Goal: Complete application form: Complete application form

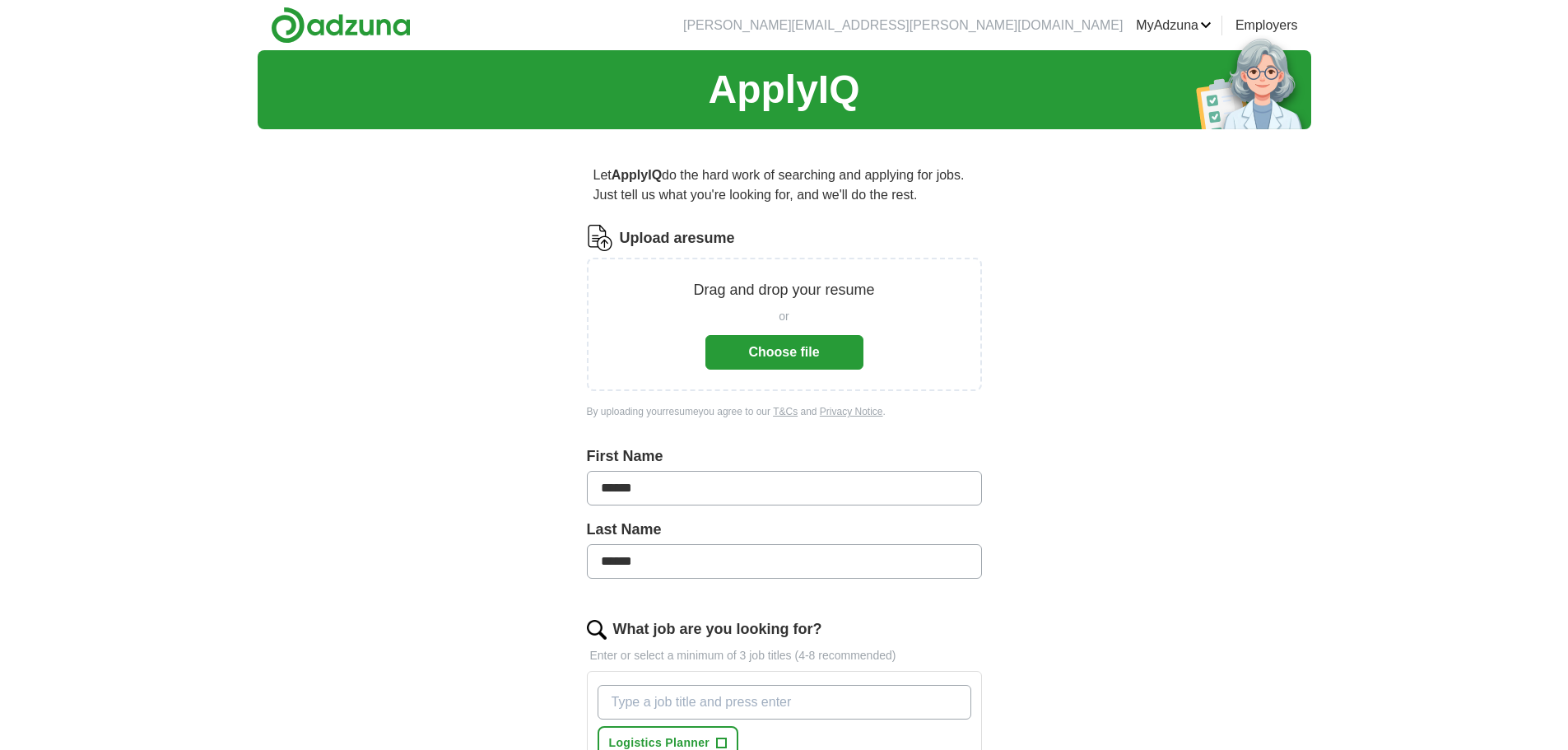
click at [810, 358] on button "Choose file" at bounding box center [784, 352] width 158 height 34
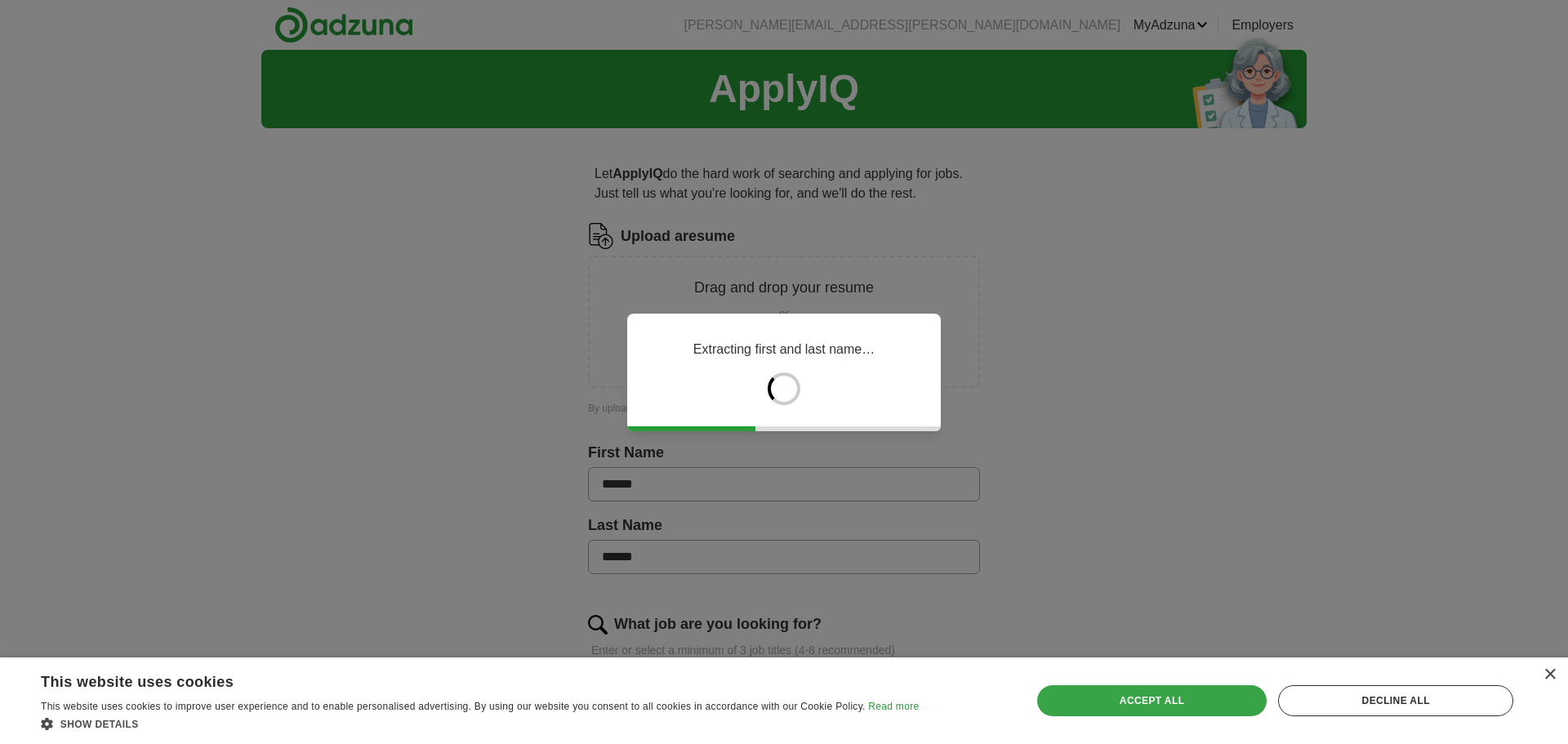
click at [1201, 698] on div "Accept all" at bounding box center [1152, 700] width 230 height 31
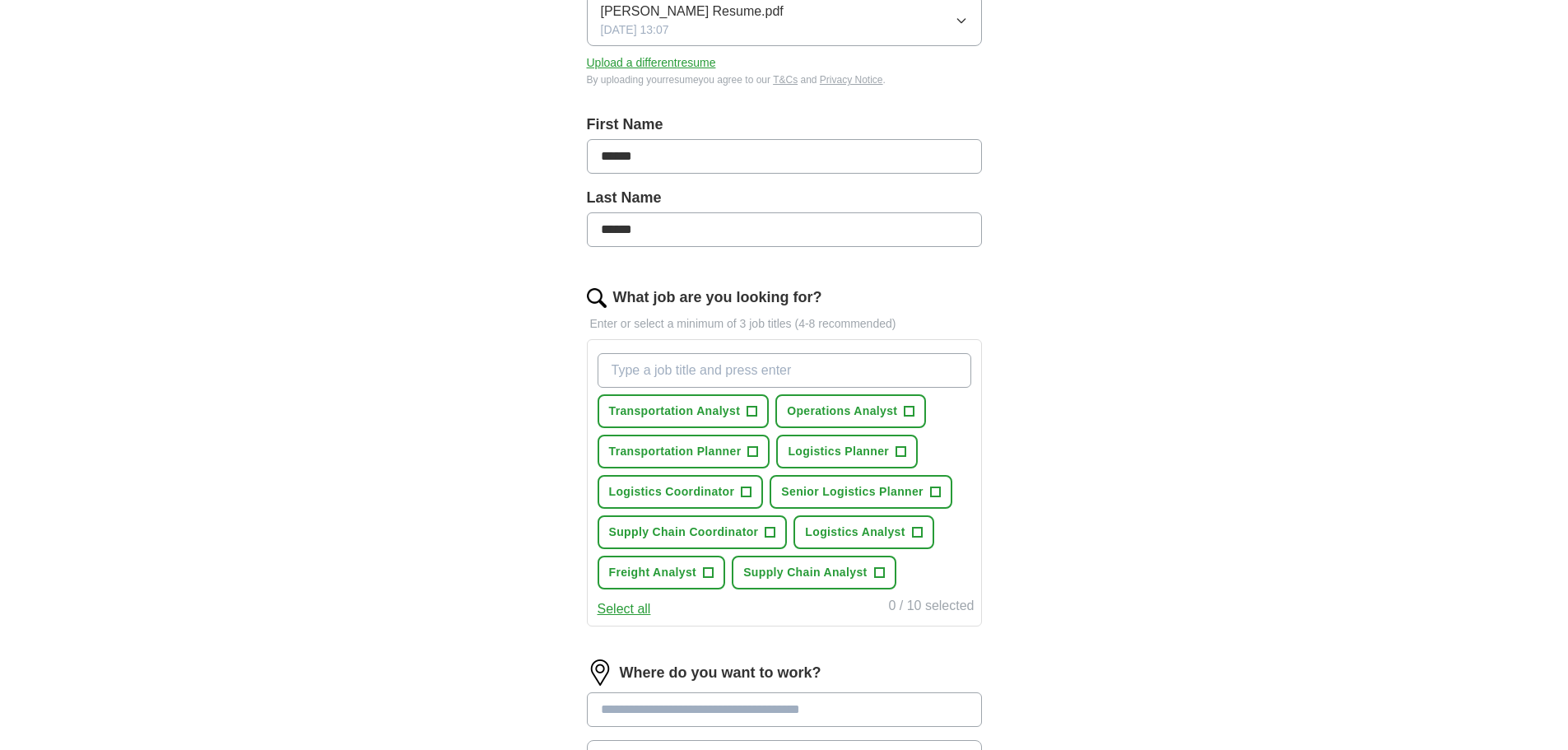
scroll to position [329, 0]
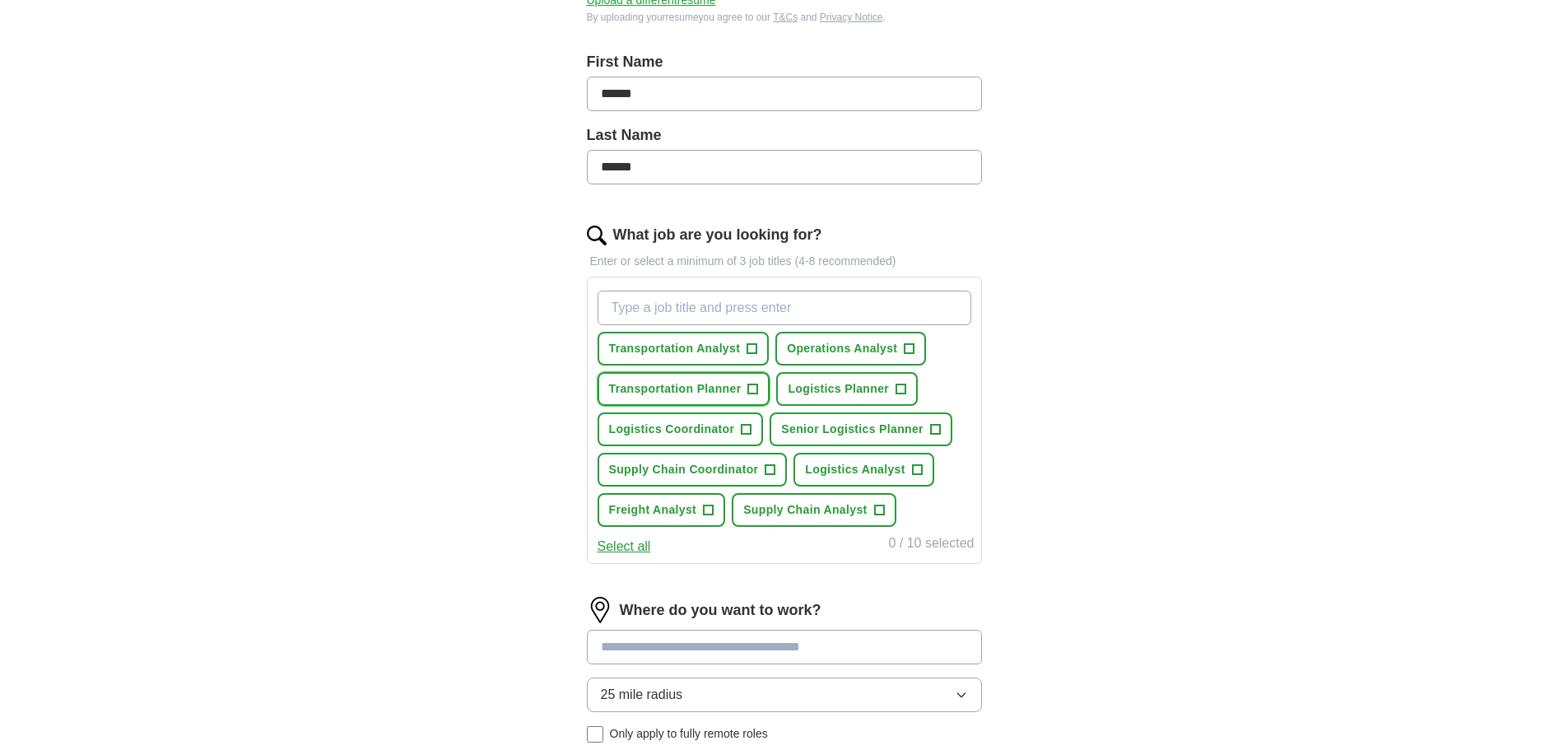
click at [719, 380] on span "Transportation Planner" at bounding box center [675, 388] width 132 height 17
click at [881, 390] on span "Logistics Planner" at bounding box center [838, 388] width 102 height 17
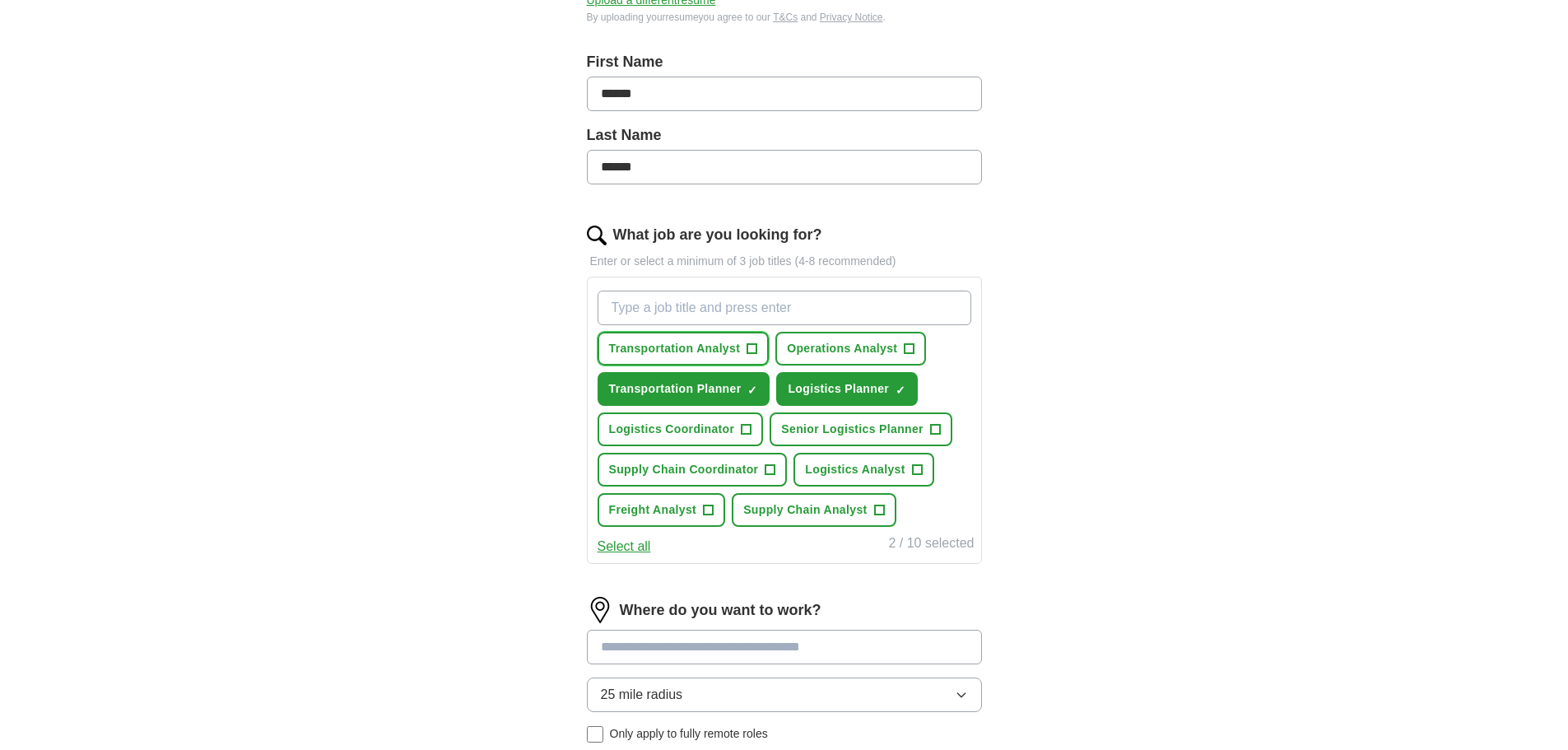
click at [741, 343] on button "Transportation Analyst +" at bounding box center [683, 349] width 172 height 34
click at [875, 470] on span "Logistics Analyst" at bounding box center [855, 469] width 100 height 17
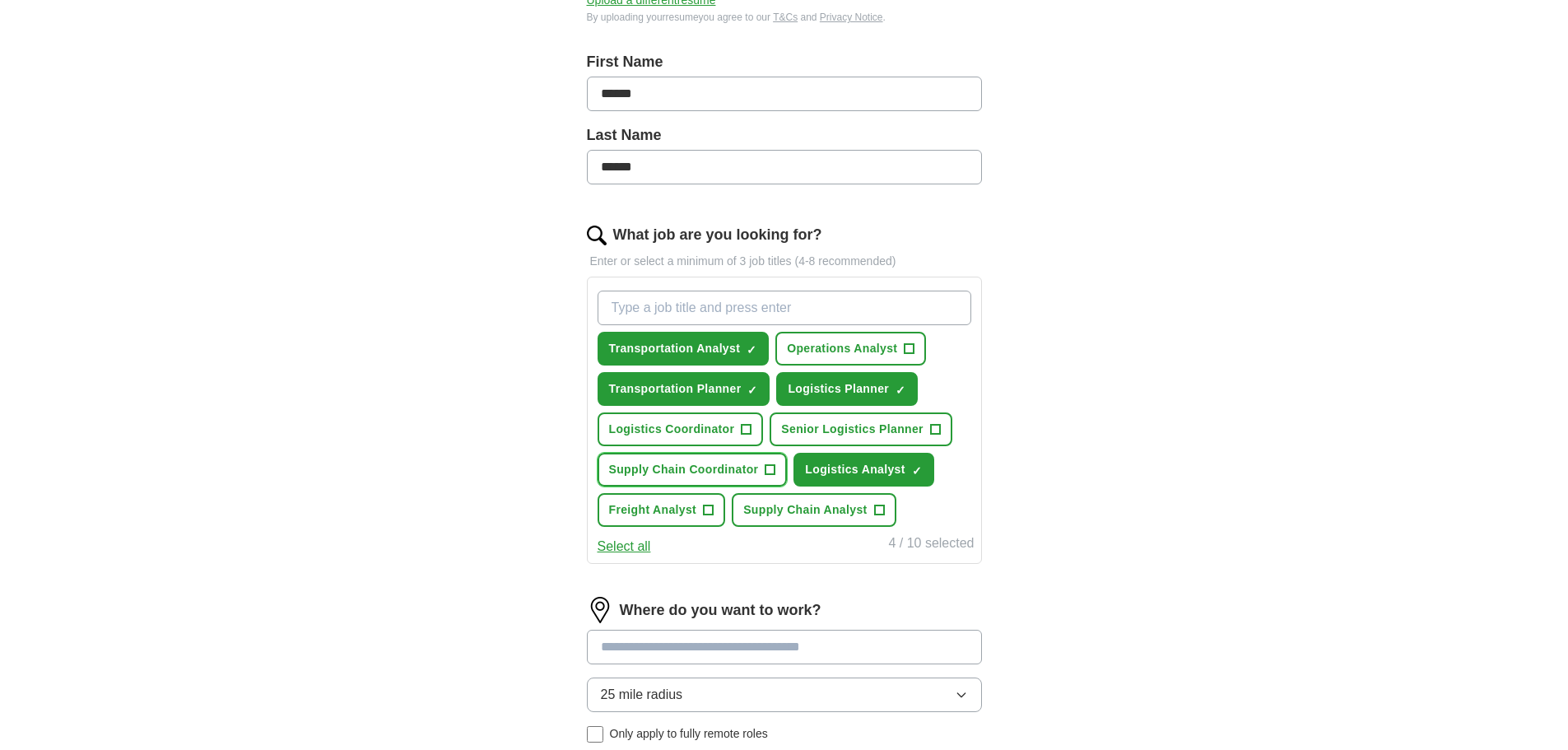
click at [699, 470] on span "Supply Chain Coordinator" at bounding box center [684, 469] width 150 height 17
click at [692, 433] on span "Logistics Coordinator" at bounding box center [672, 429] width 126 height 17
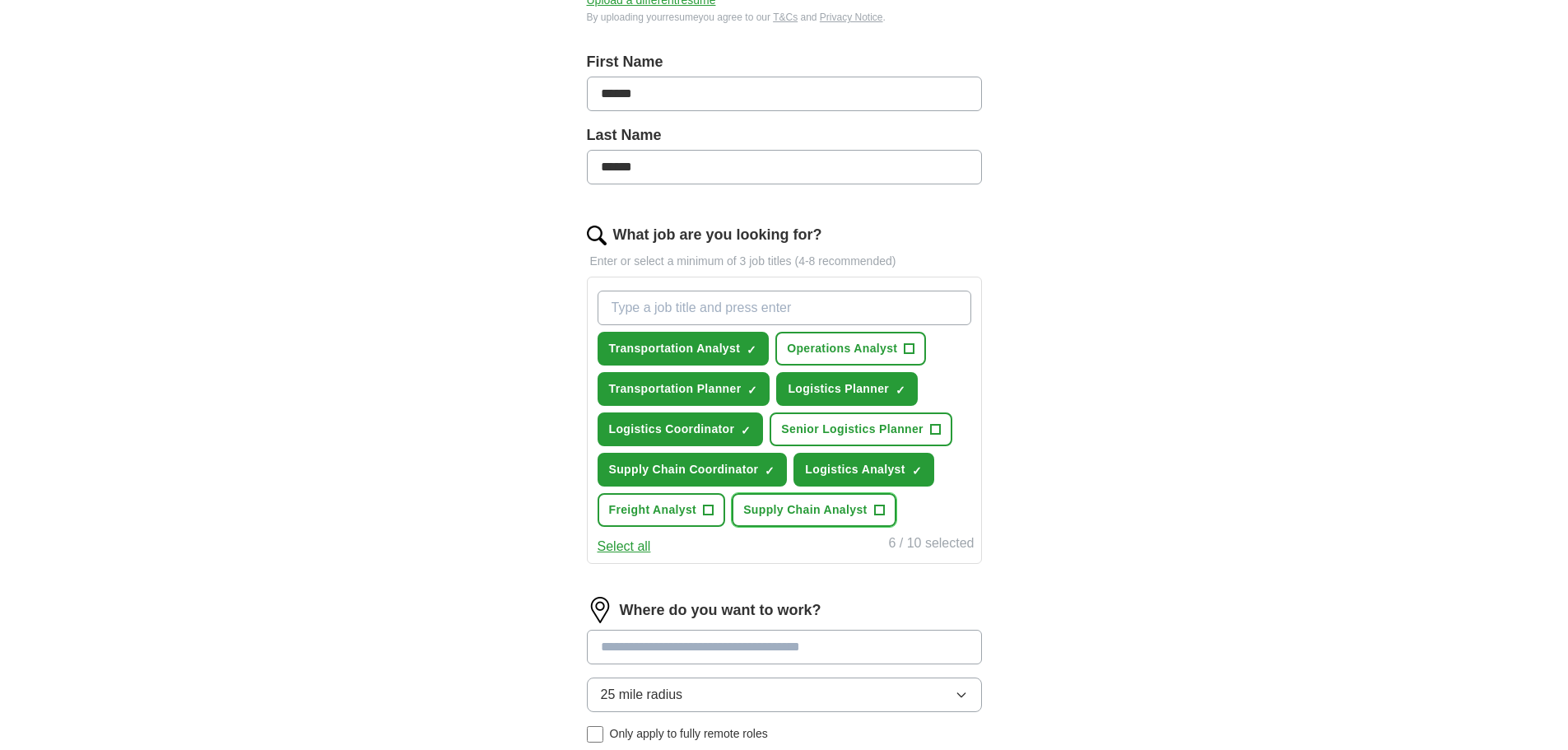
click at [791, 507] on span "Supply Chain Analyst" at bounding box center [804, 509] width 123 height 17
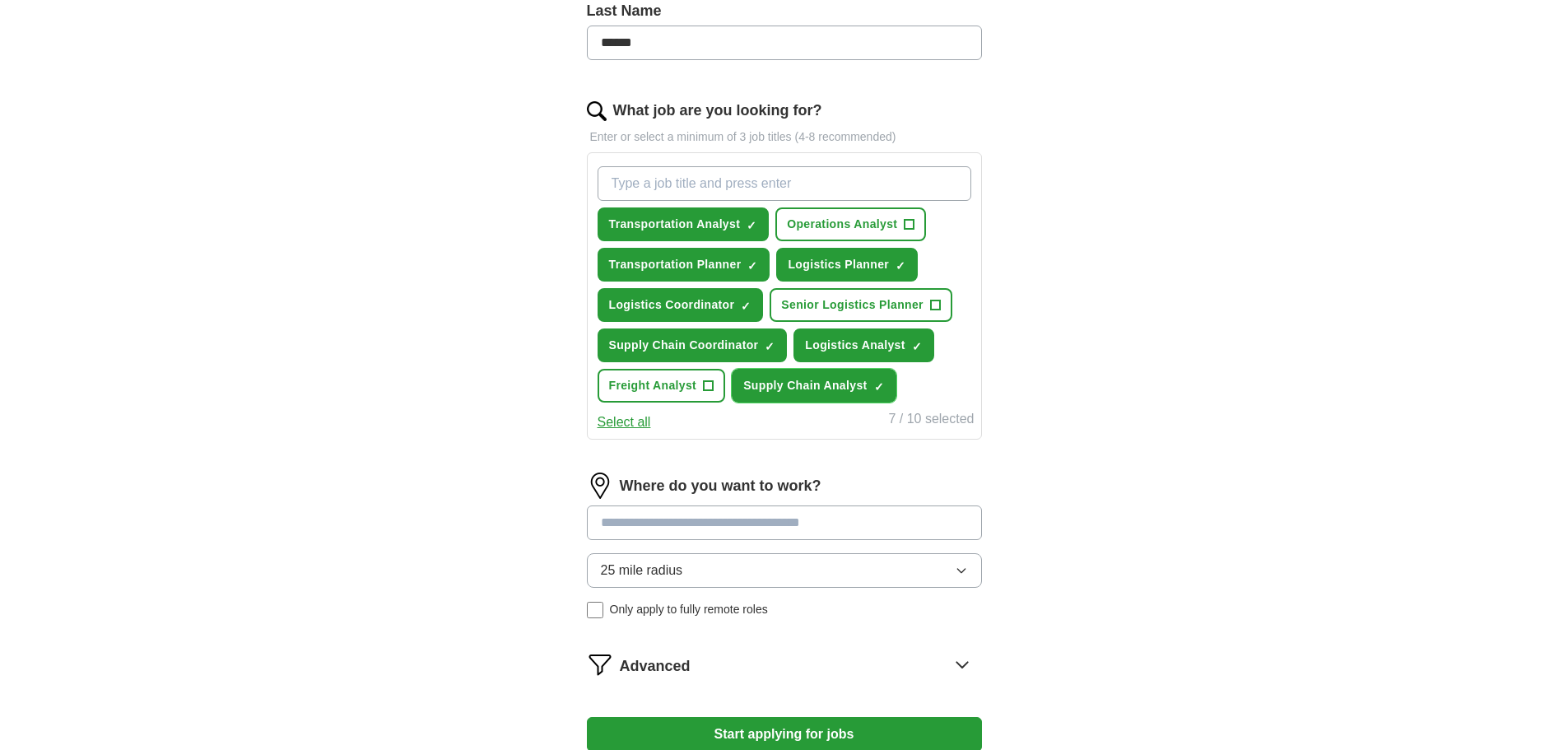
scroll to position [494, 0]
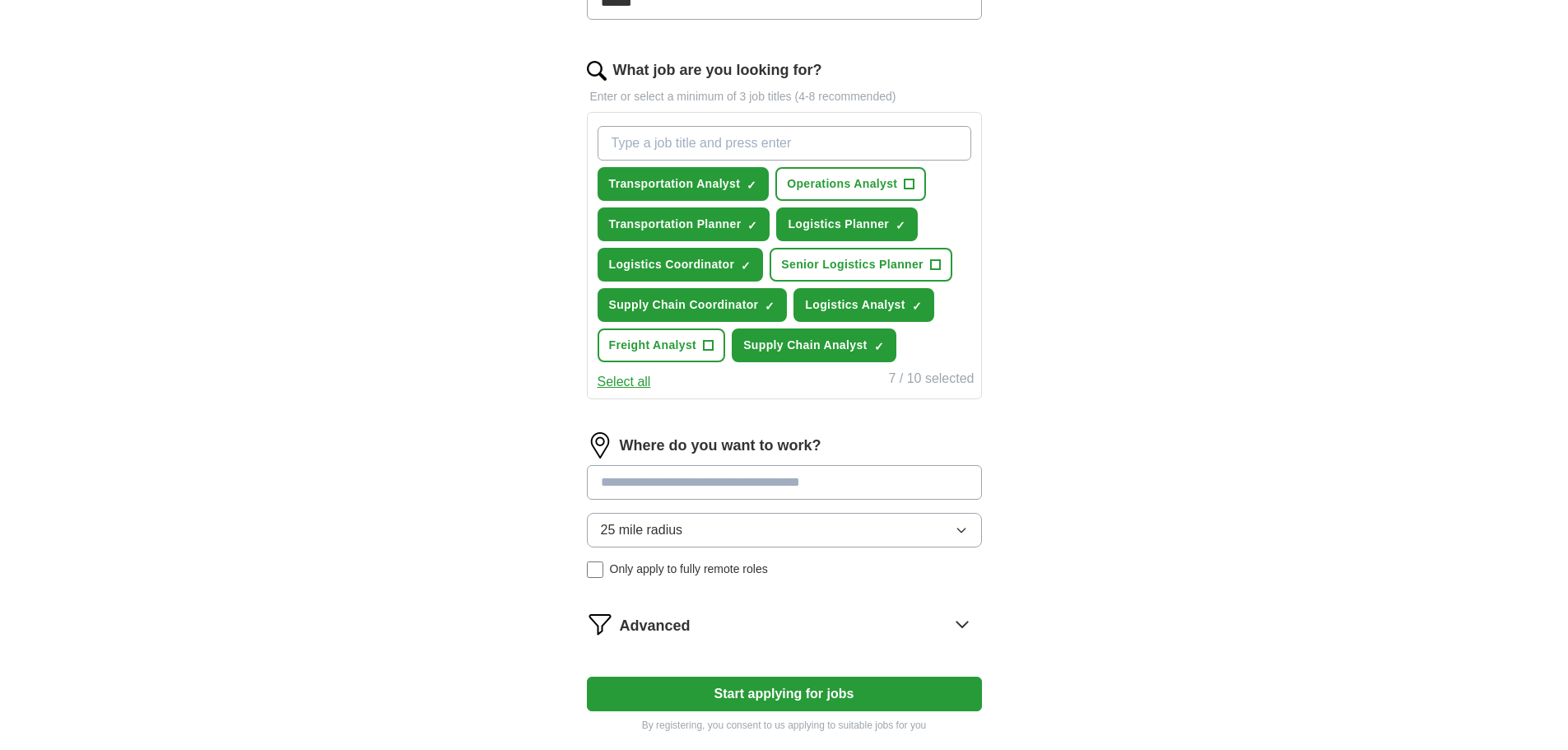
click at [684, 481] on input at bounding box center [784, 482] width 395 height 34
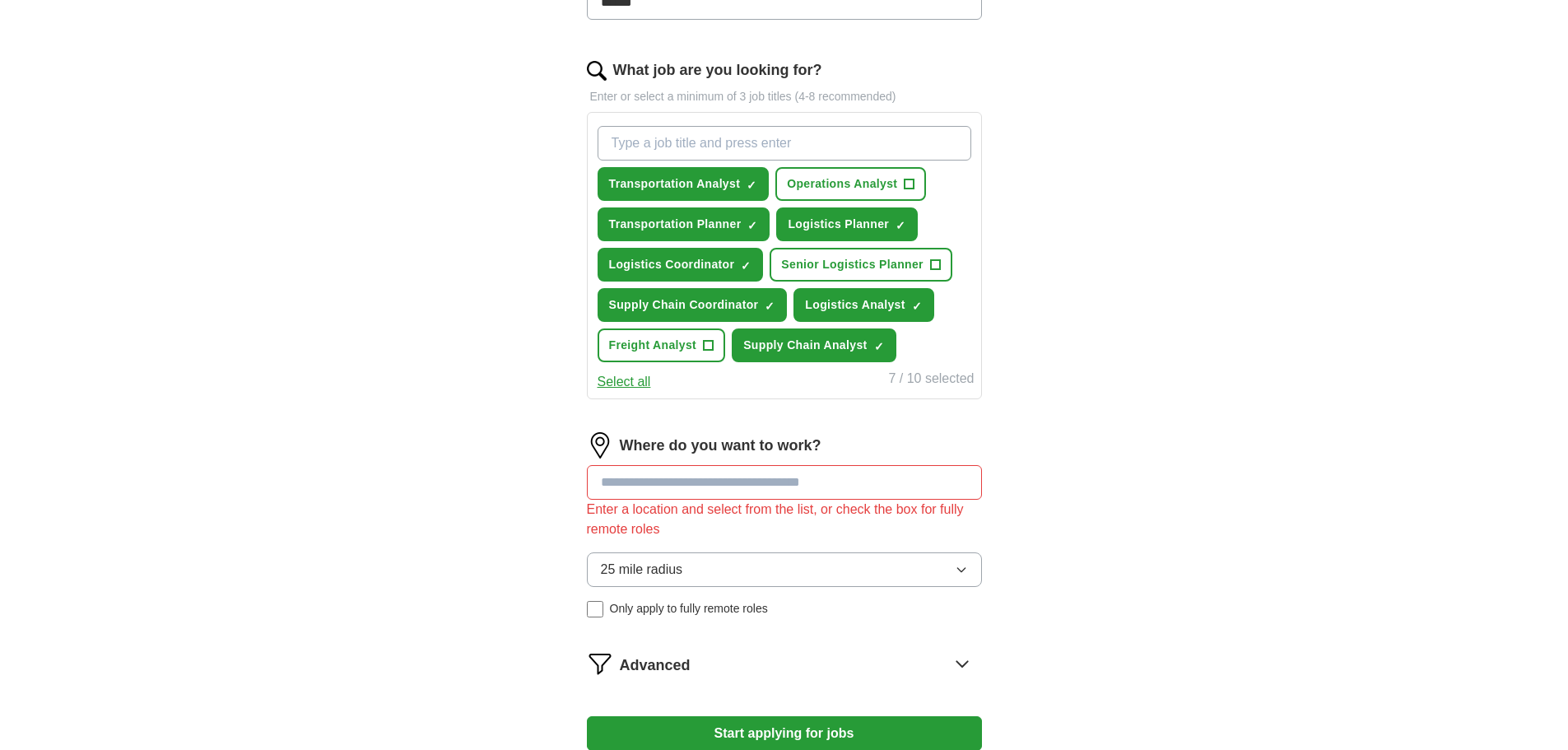
click at [592, 572] on div "25 mile radius Only apply to fully remote roles" at bounding box center [784, 585] width 395 height 65
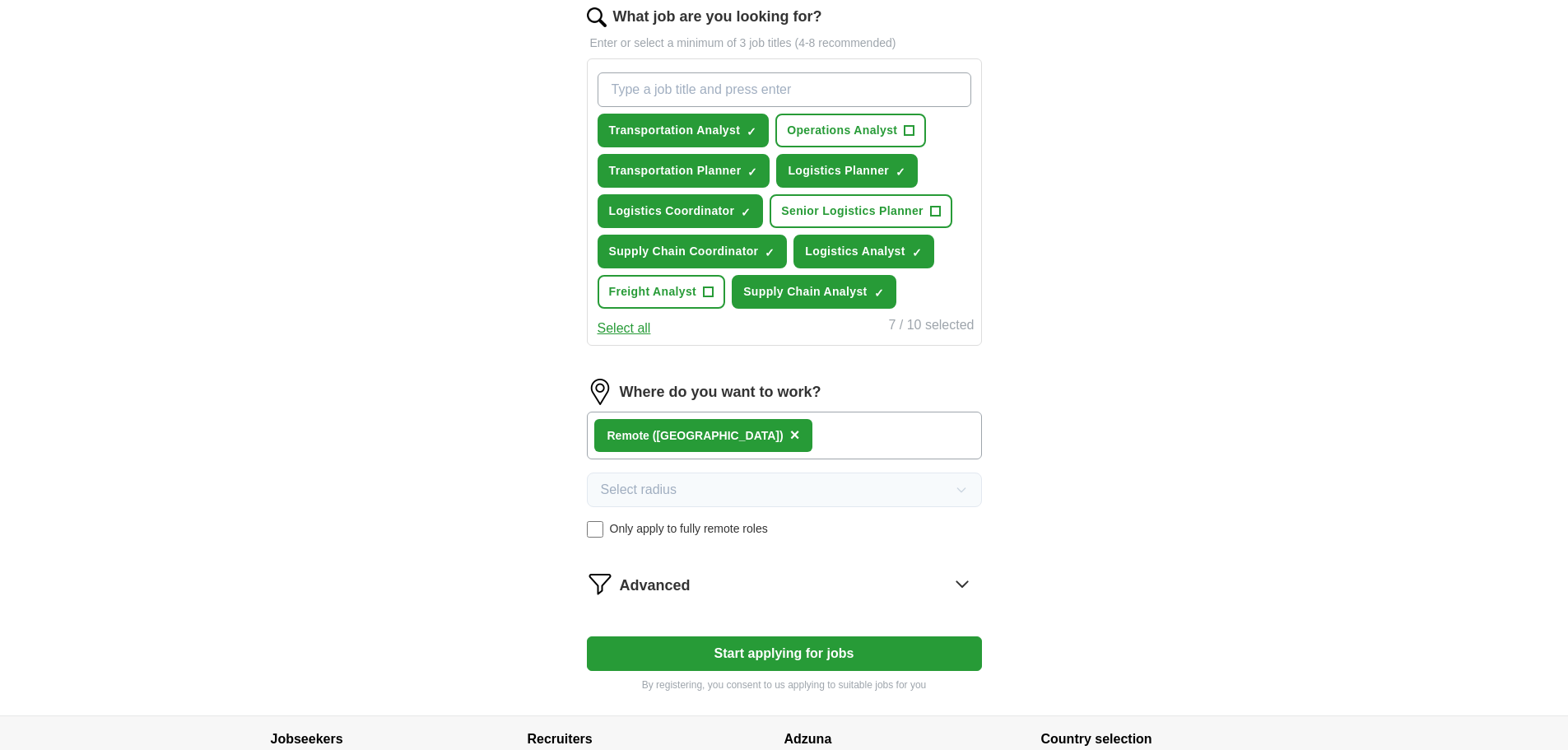
scroll to position [576, 0]
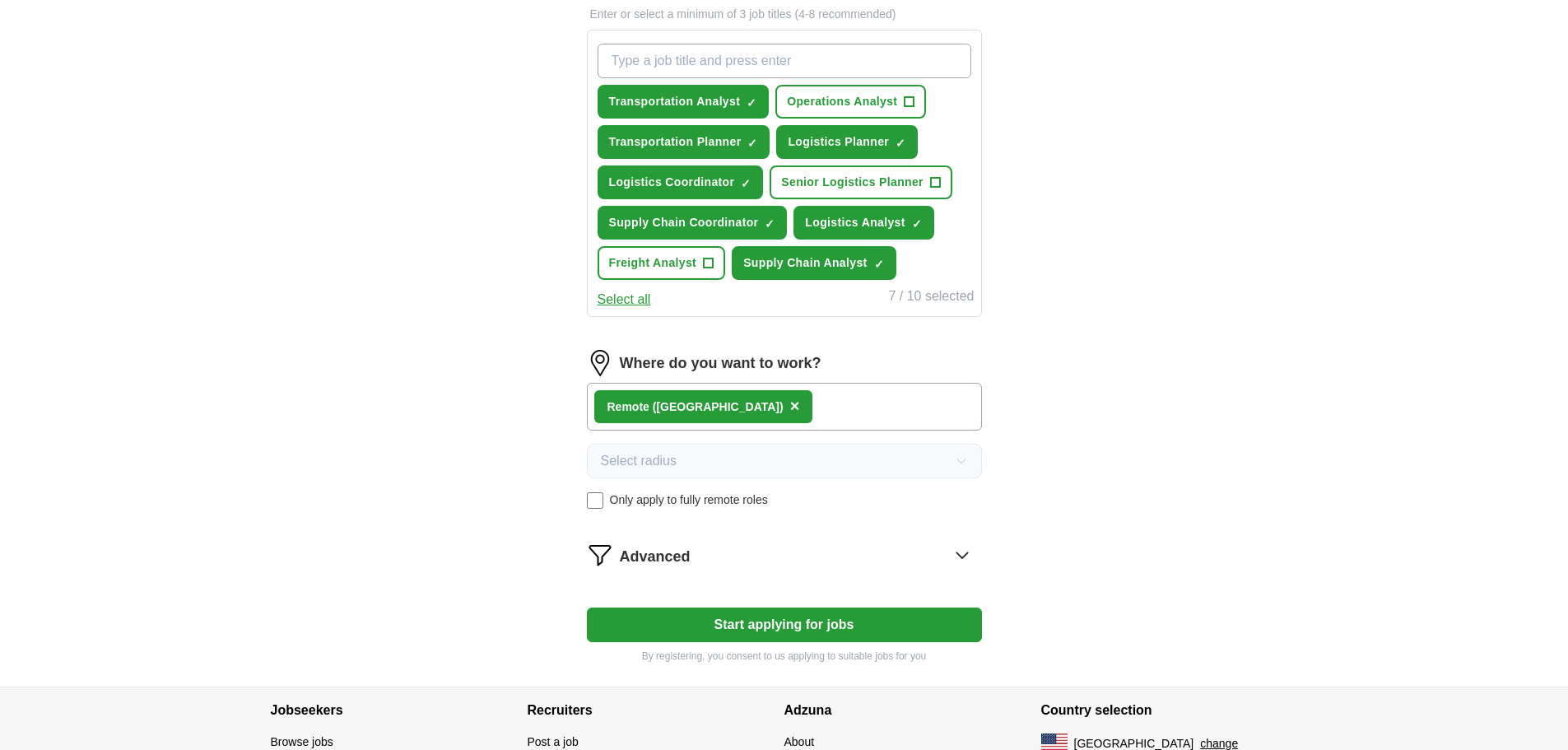
click at [821, 620] on button "Start applying for jobs" at bounding box center [784, 624] width 395 height 34
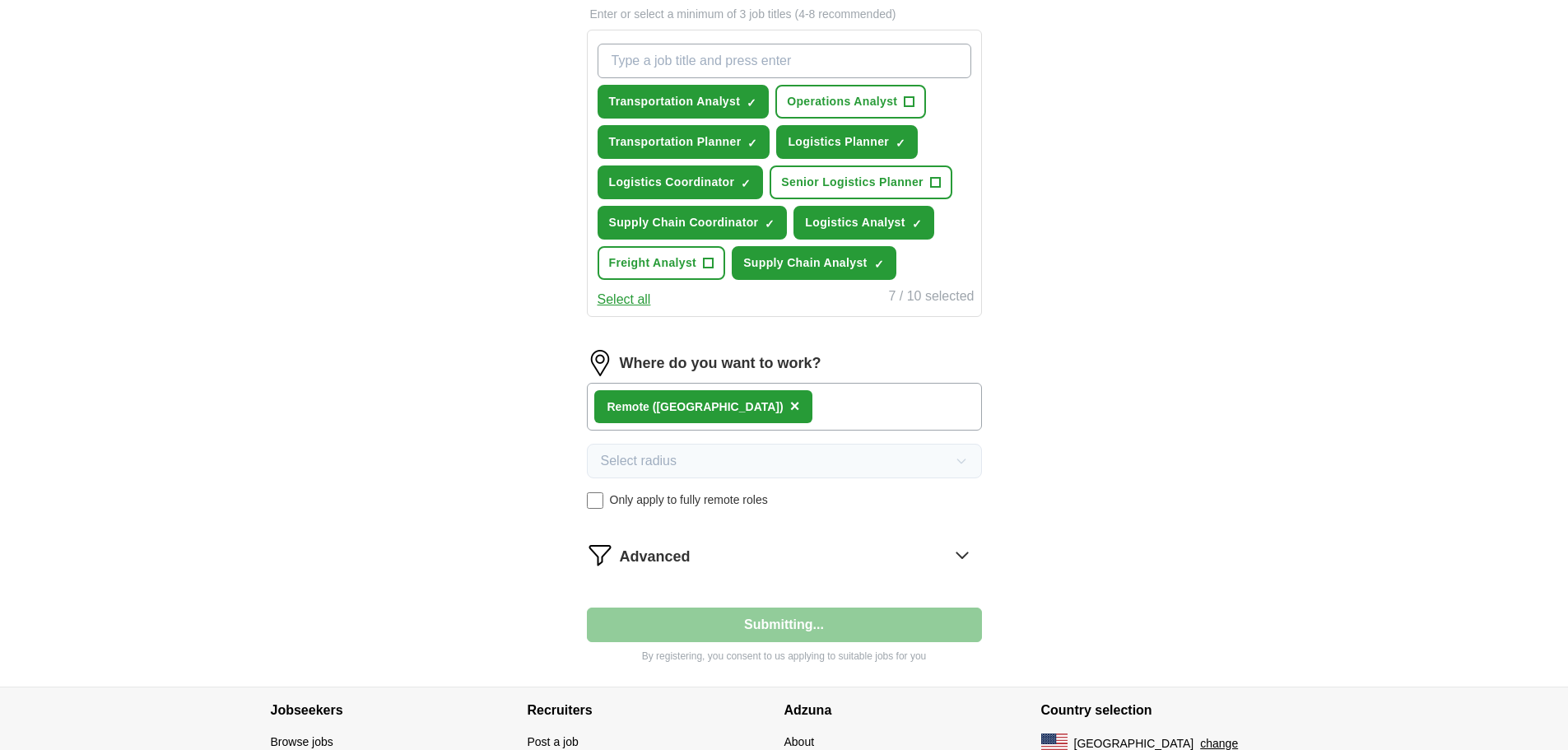
select select "**"
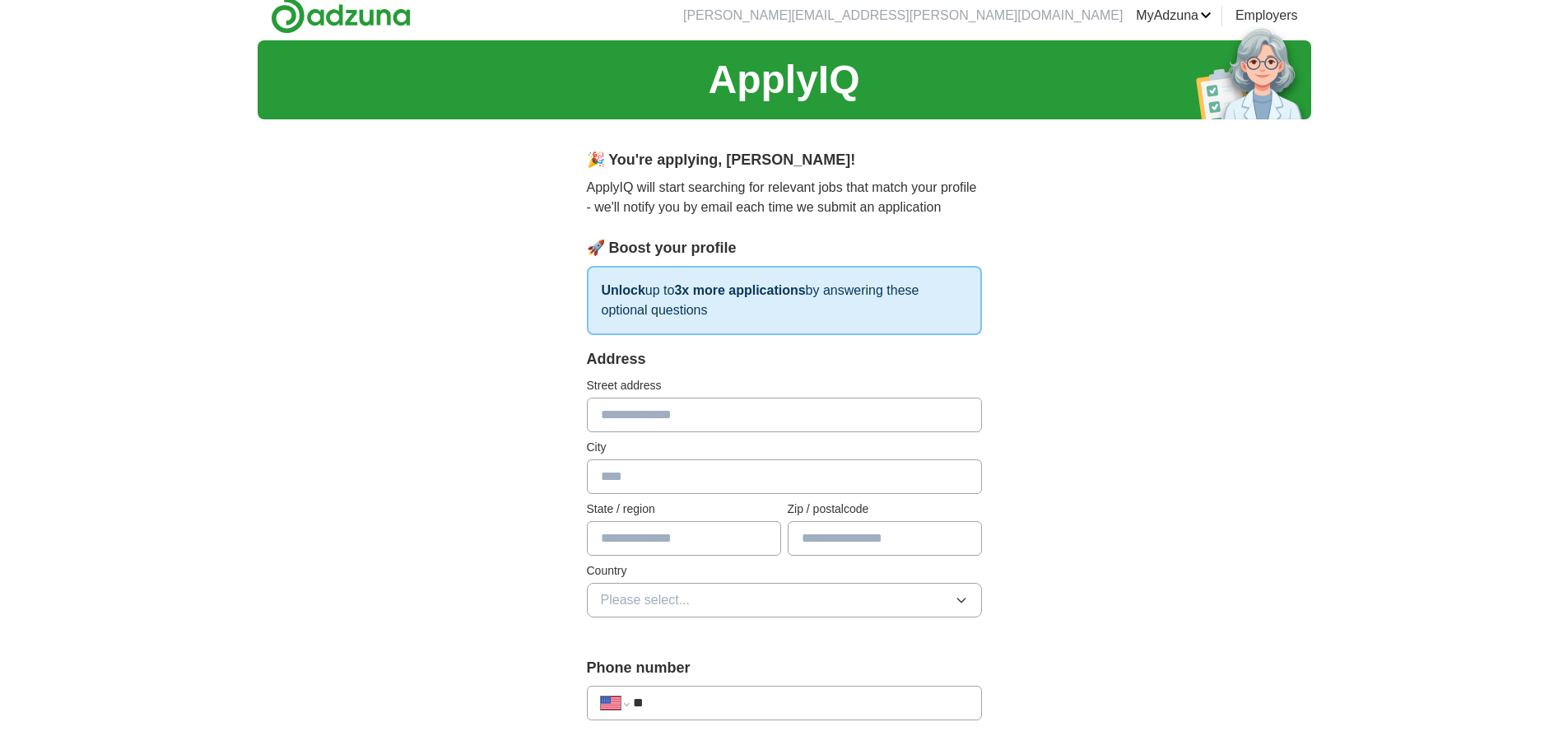
scroll to position [0, 0]
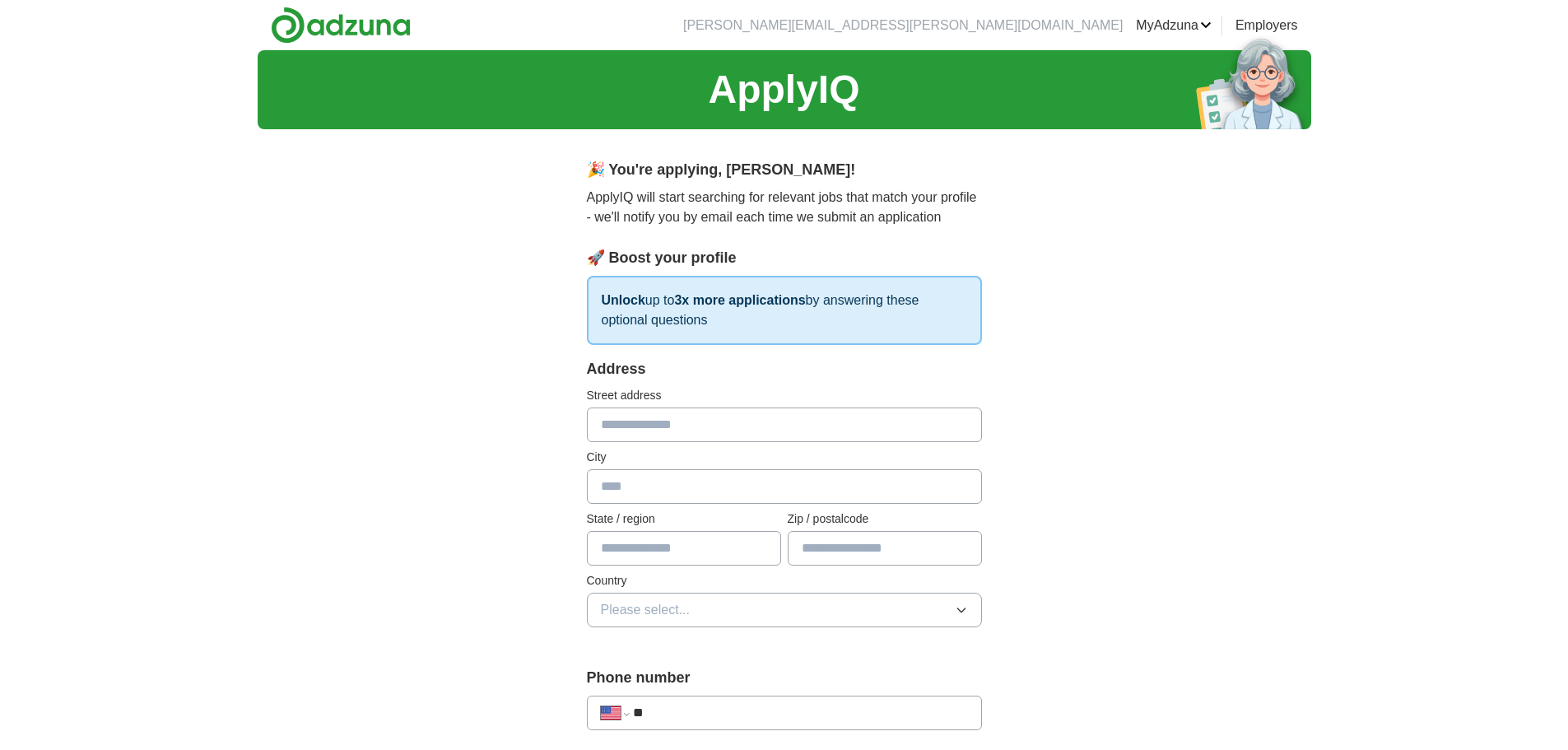
click at [626, 424] on input "text" at bounding box center [784, 424] width 395 height 34
type input "**********"
type input "*****"
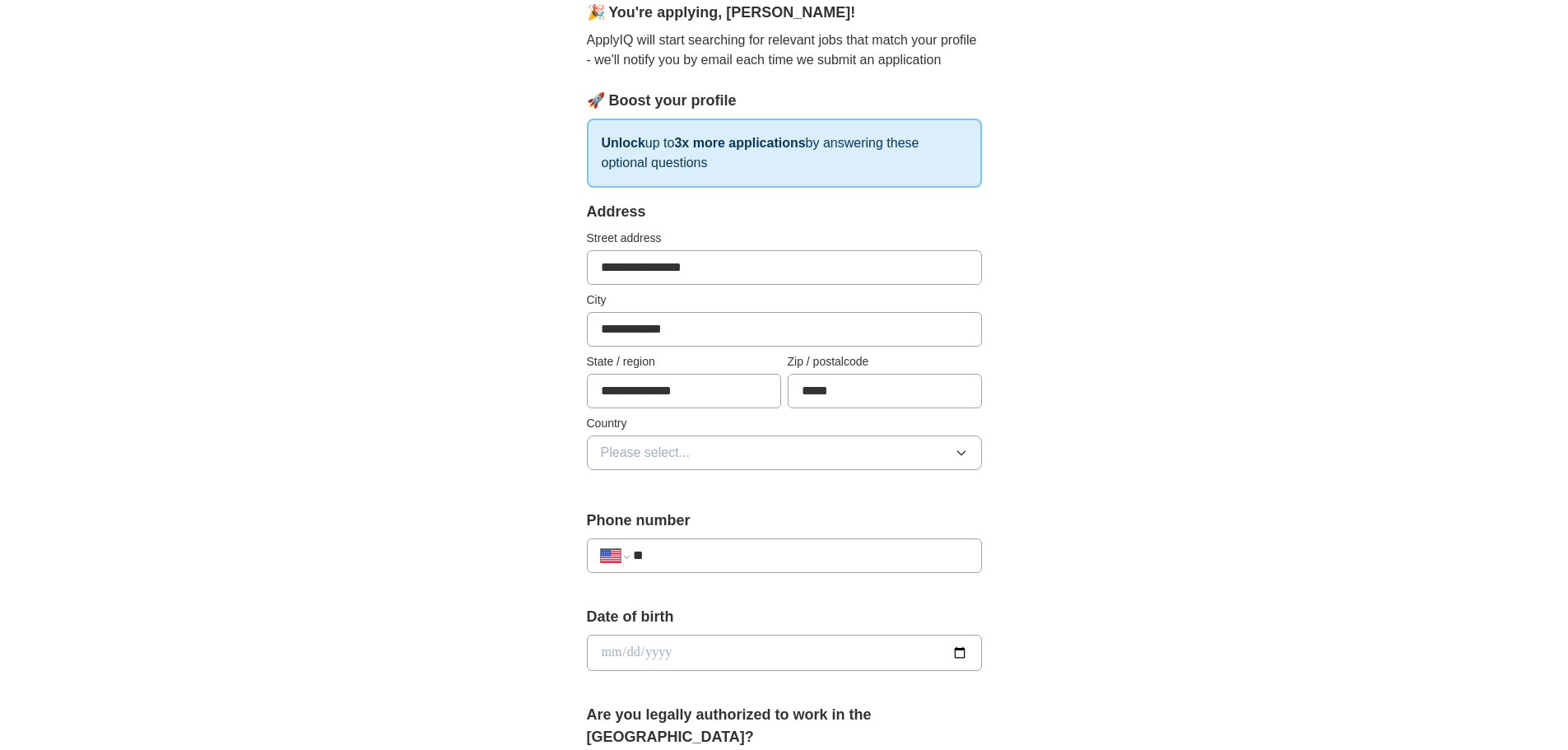
scroll to position [165, 0]
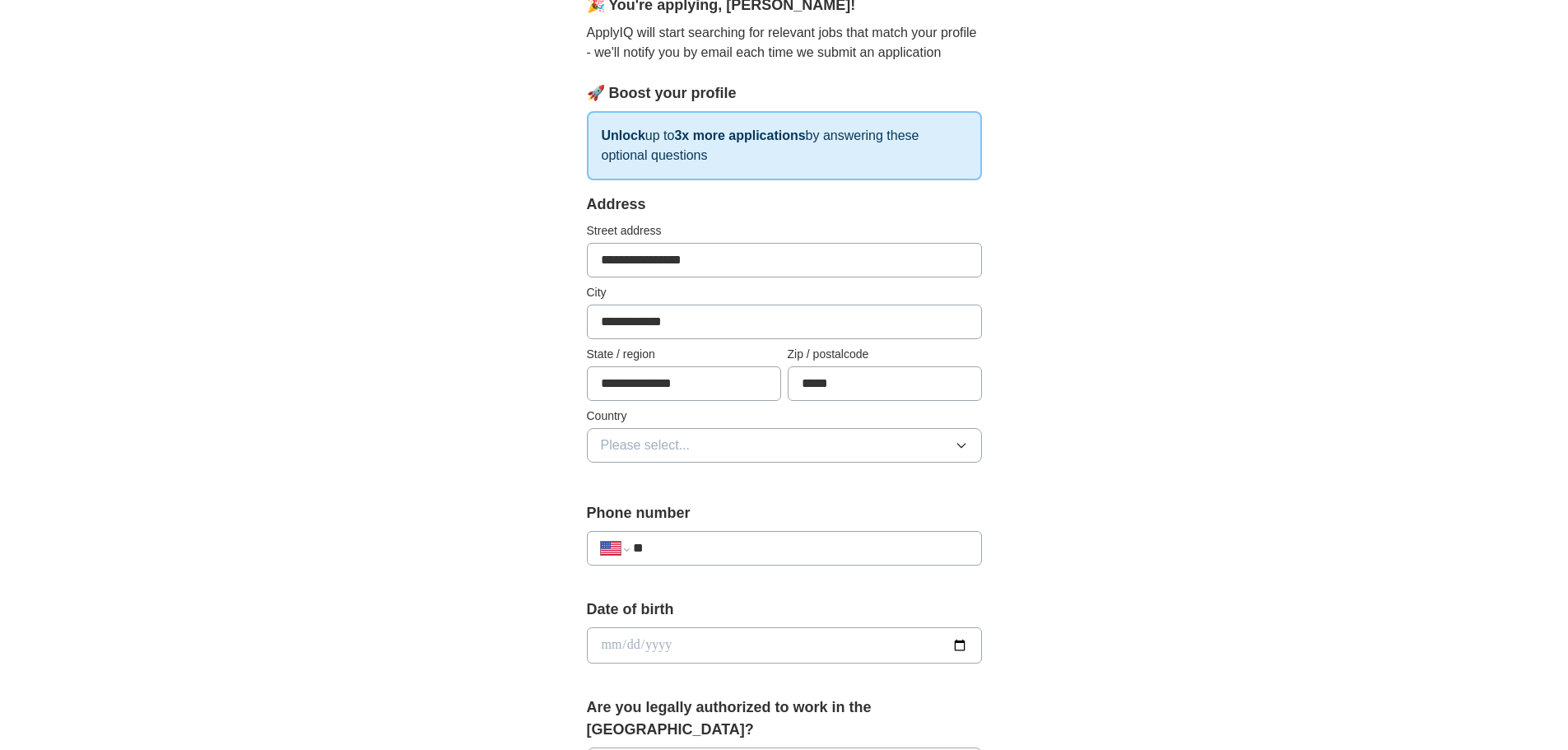
click at [619, 447] on span "Please select..." at bounding box center [646, 445] width 90 height 20
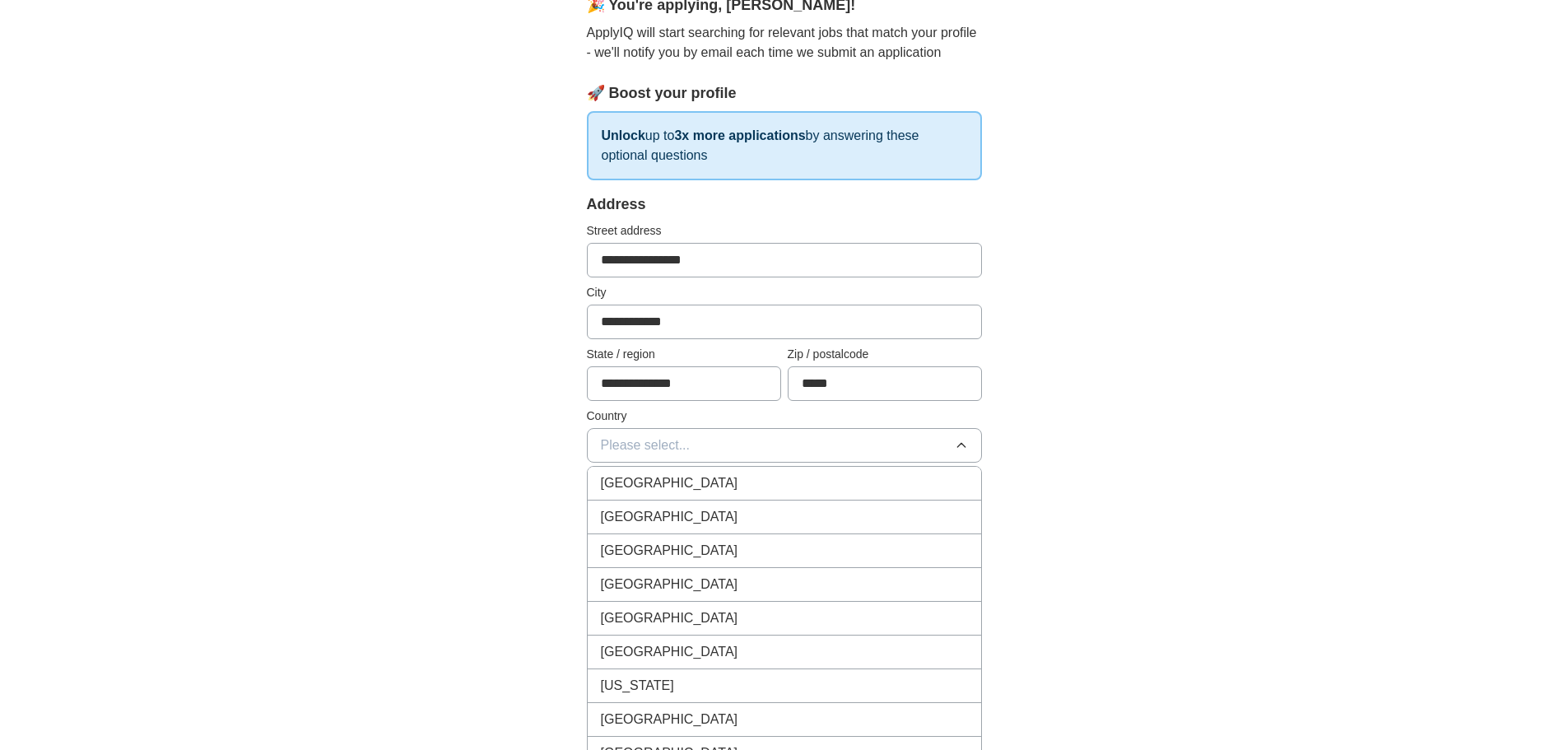
click at [648, 515] on span "[GEOGRAPHIC_DATA]" at bounding box center [669, 517] width 138 height 20
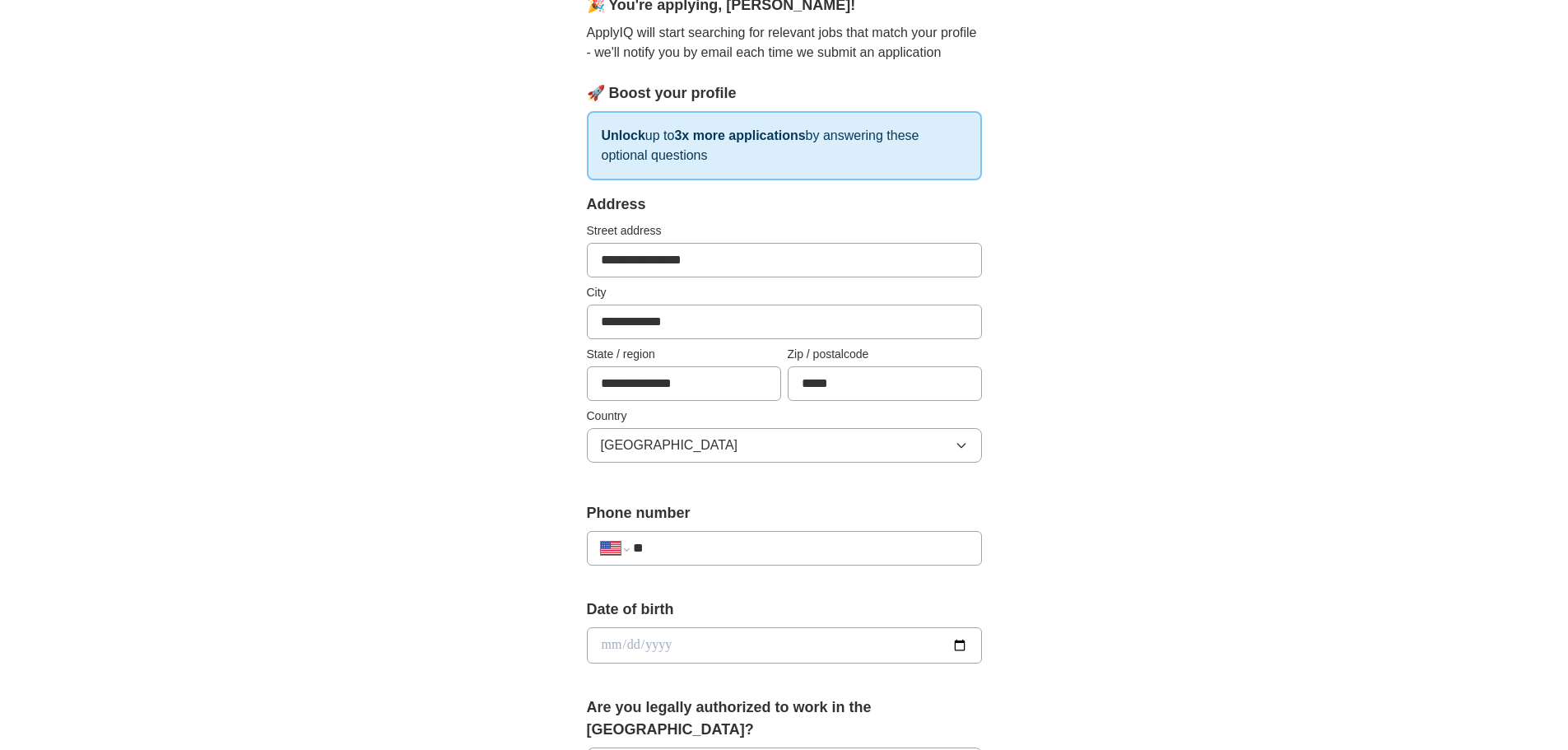
click at [693, 554] on input "**" at bounding box center [801, 549] width 335 height 20
click at [713, 549] on input "**" at bounding box center [801, 549] width 335 height 20
type input "**********"
click at [699, 650] on input "date" at bounding box center [784, 645] width 395 height 36
click at [953, 646] on input "date" at bounding box center [784, 645] width 395 height 36
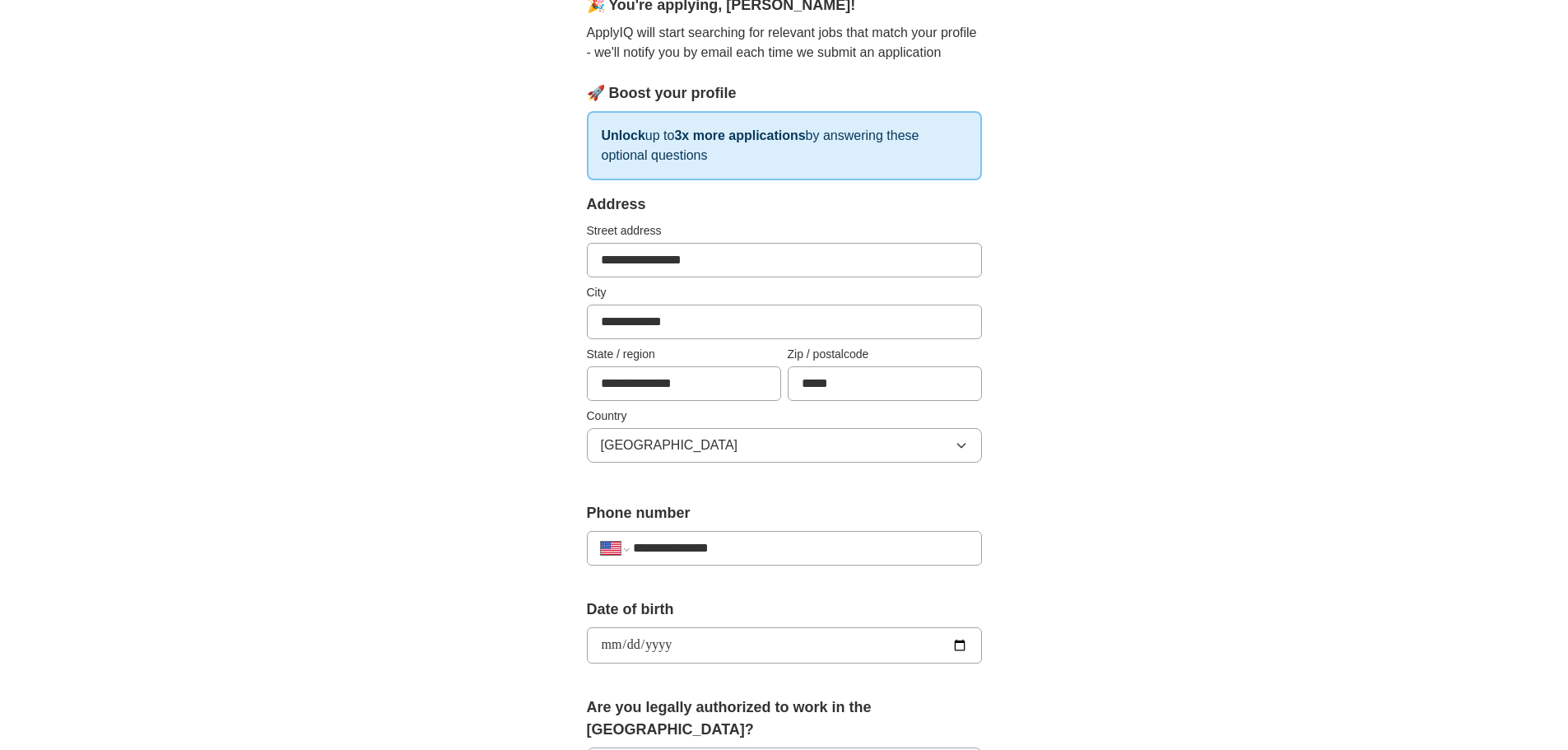
type input "**********"
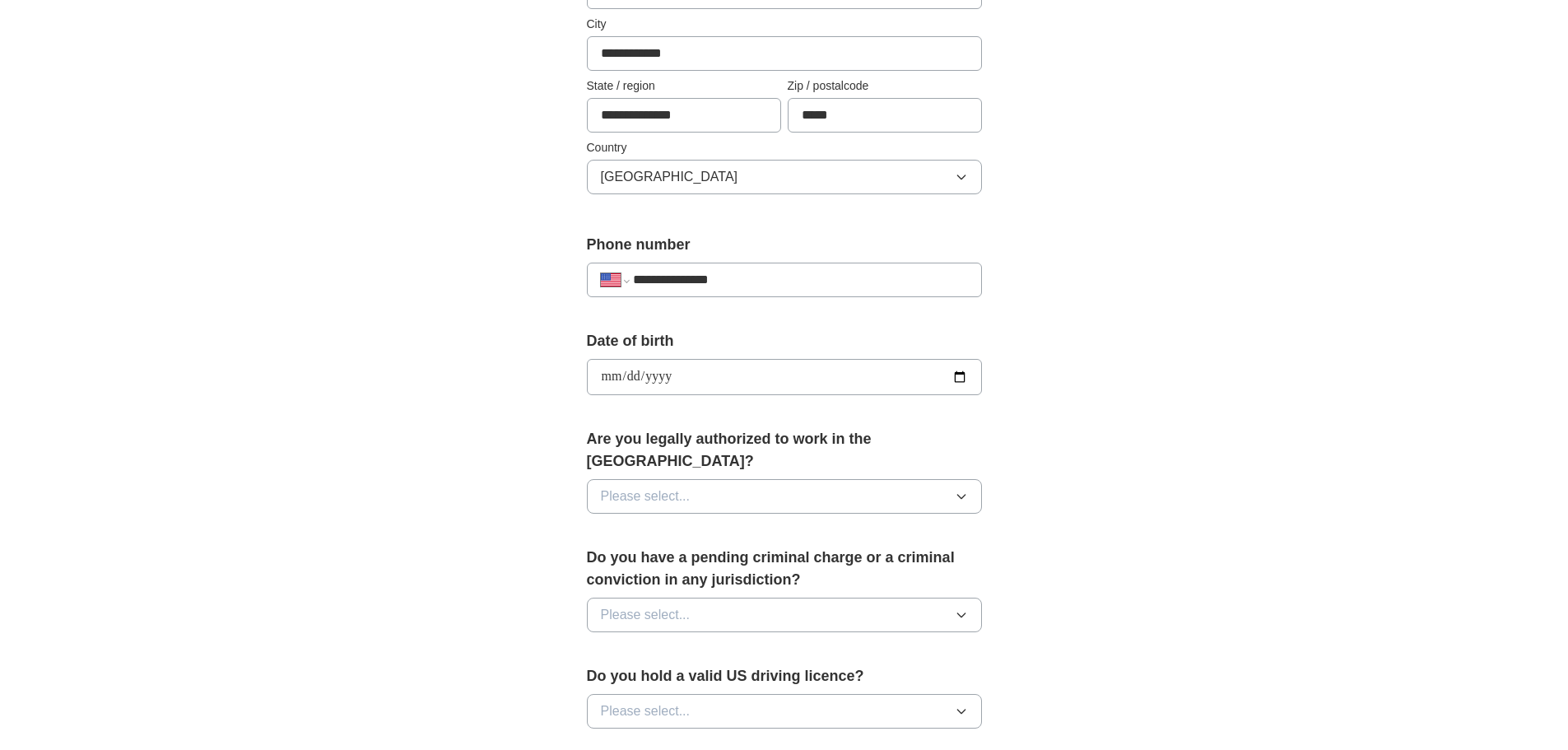
scroll to position [494, 0]
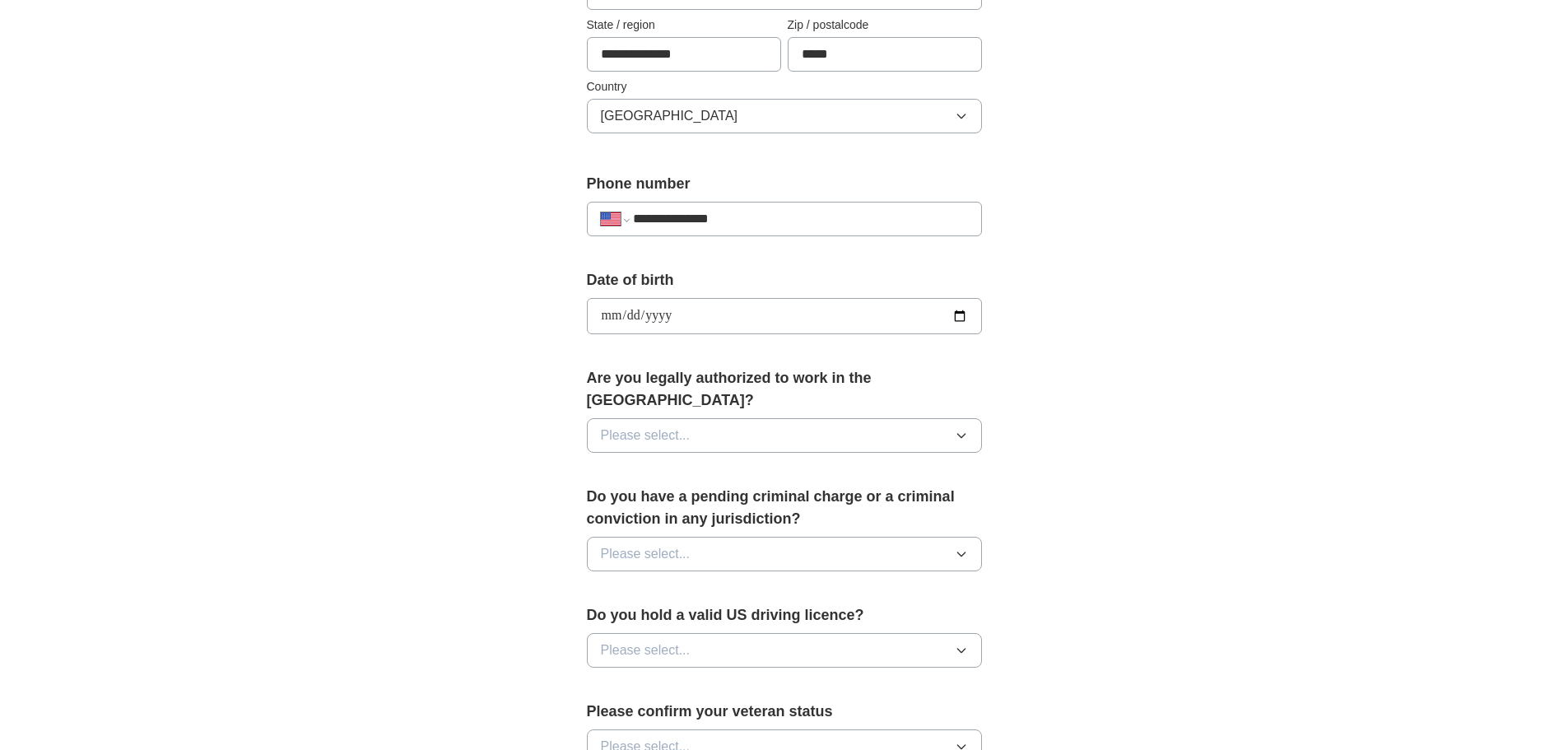
click at [919, 420] on button "Please select..." at bounding box center [784, 435] width 395 height 34
click at [836, 463] on div "Yes" at bounding box center [784, 473] width 367 height 20
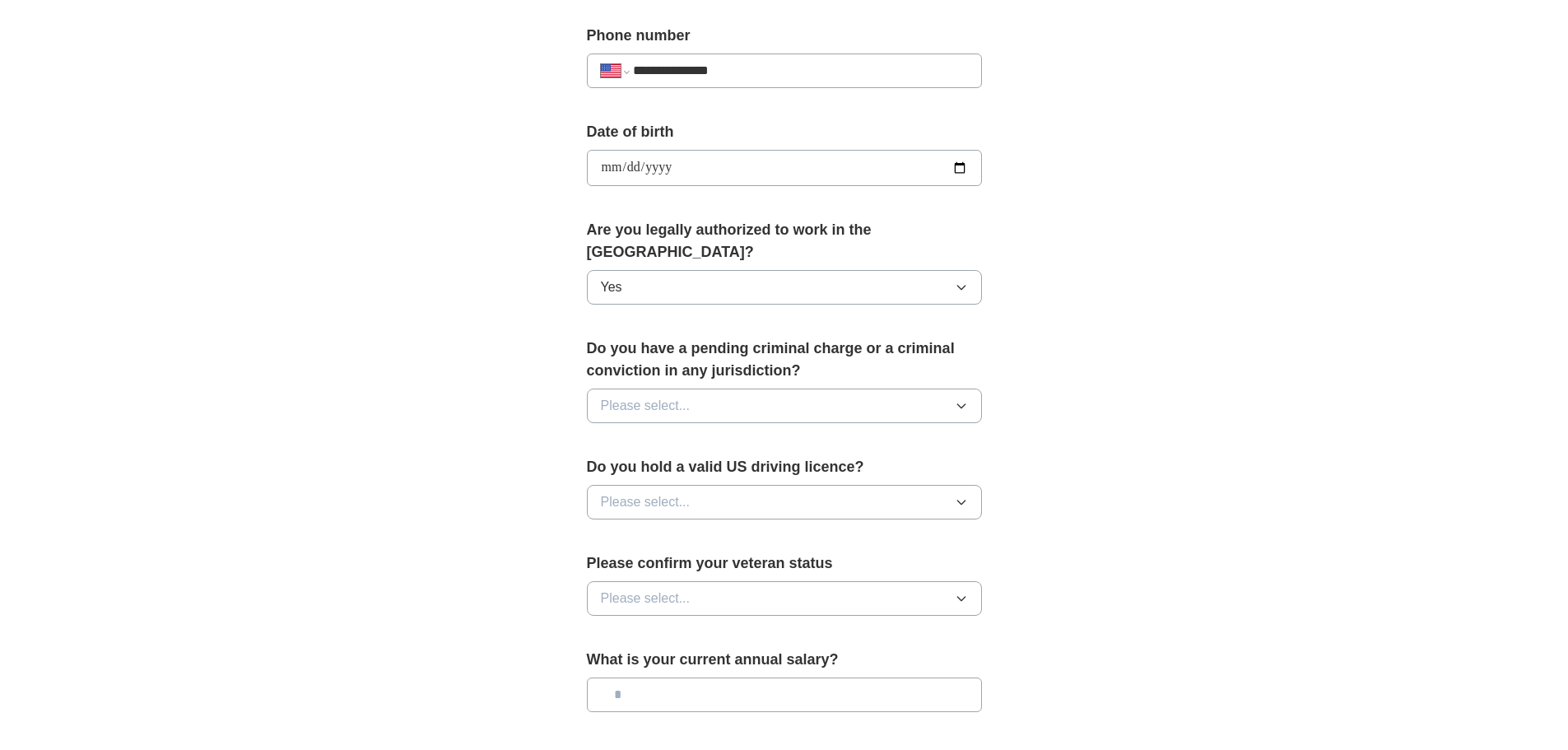
scroll to position [658, 0]
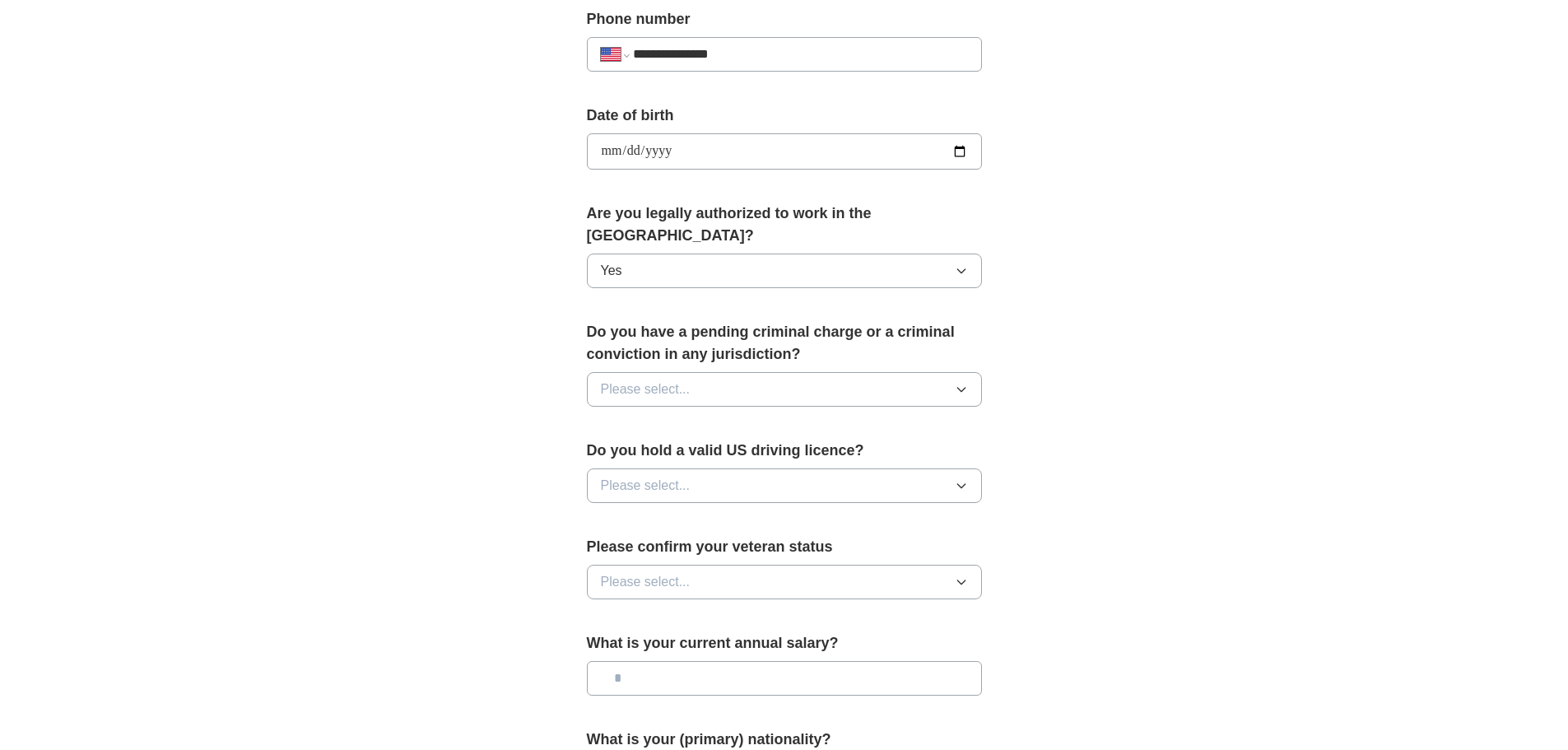
click at [922, 372] on button "Please select..." at bounding box center [784, 389] width 395 height 34
click at [655, 451] on div "No" at bounding box center [784, 461] width 367 height 20
click at [901, 469] on button "Please select..." at bounding box center [784, 486] width 395 height 34
click at [674, 513] on div "Yes" at bounding box center [784, 523] width 367 height 20
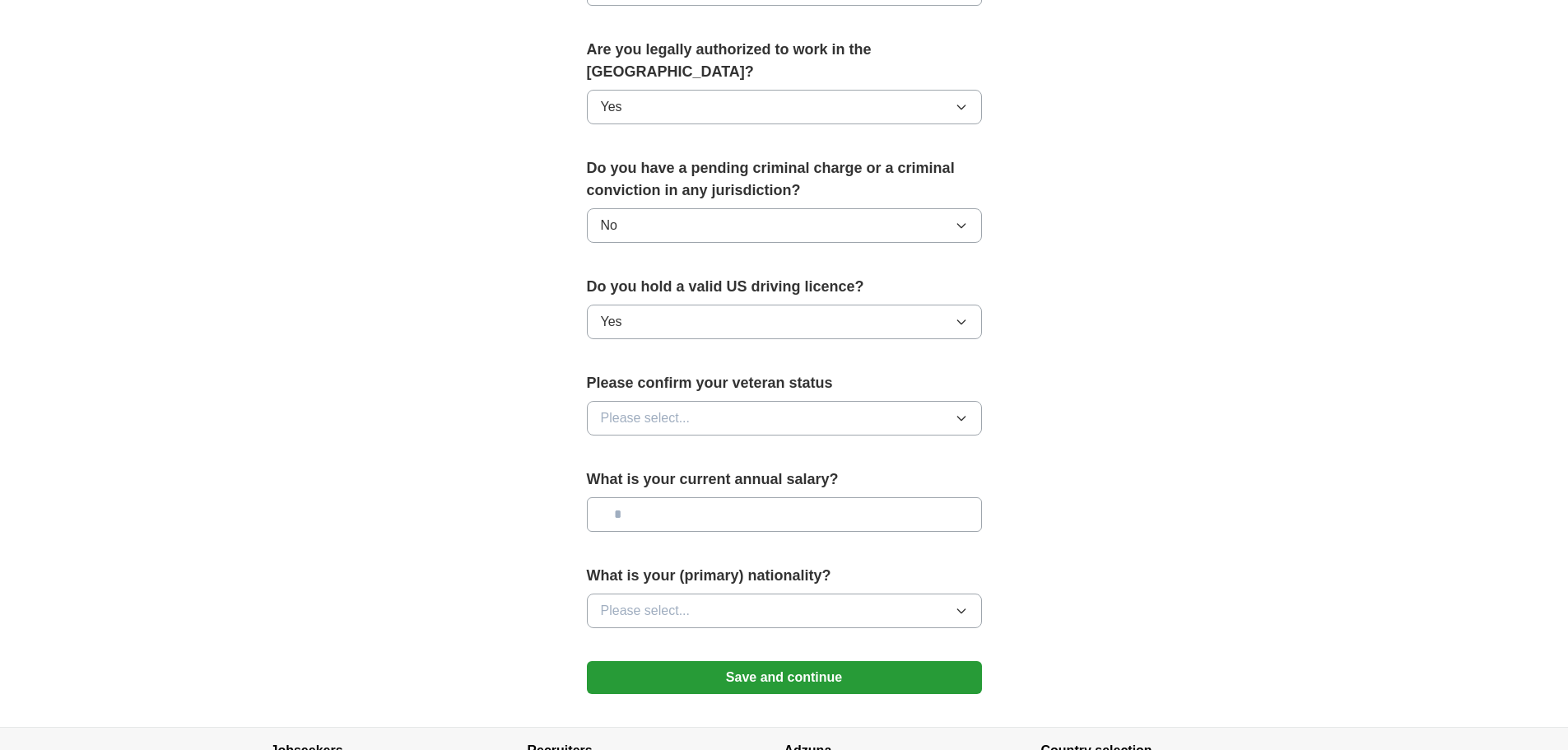
scroll to position [823, 0]
click at [730, 400] on button "Please select..." at bounding box center [784, 417] width 395 height 34
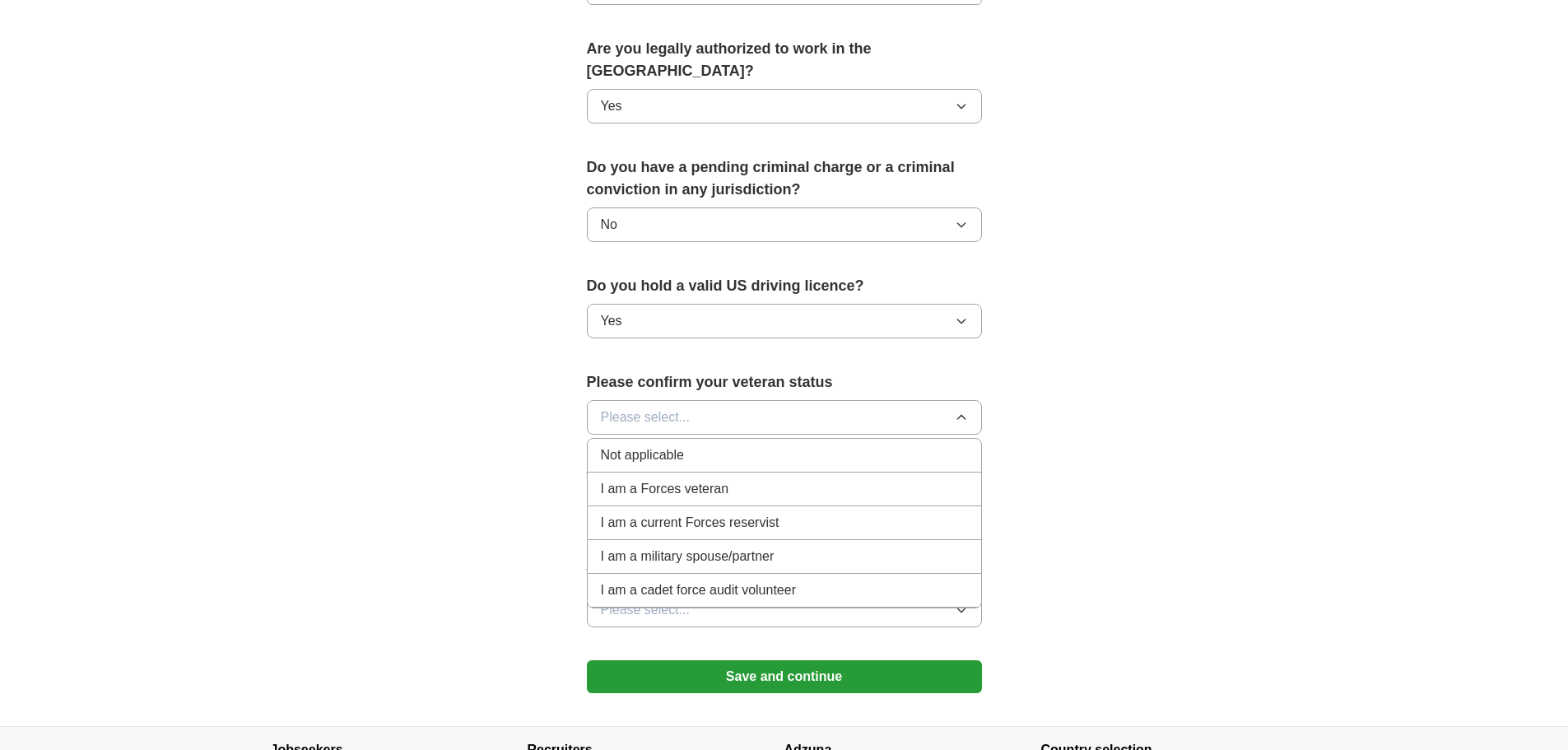
scroll to position [906, 0]
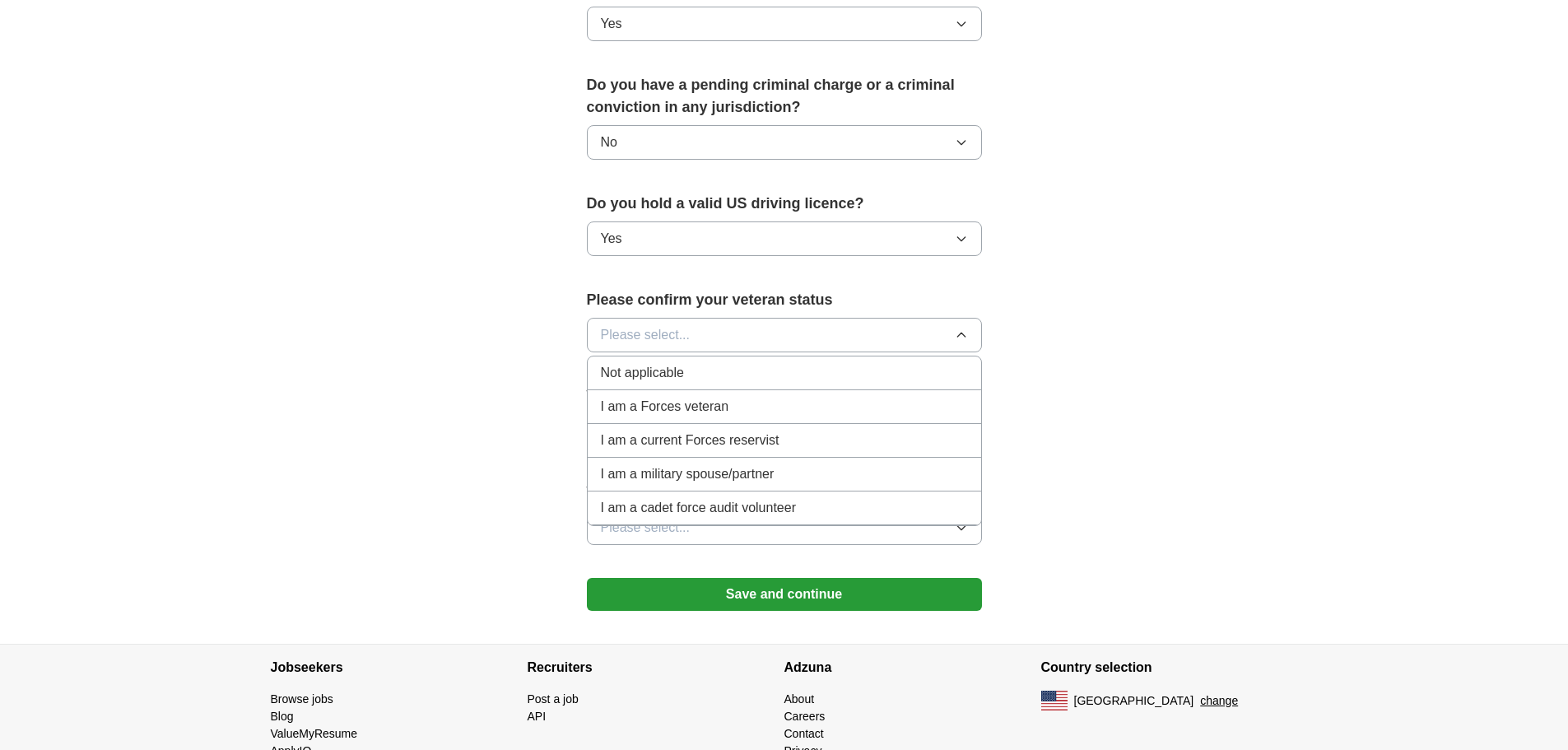
click at [665, 363] on span "Not applicable" at bounding box center [642, 373] width 83 height 20
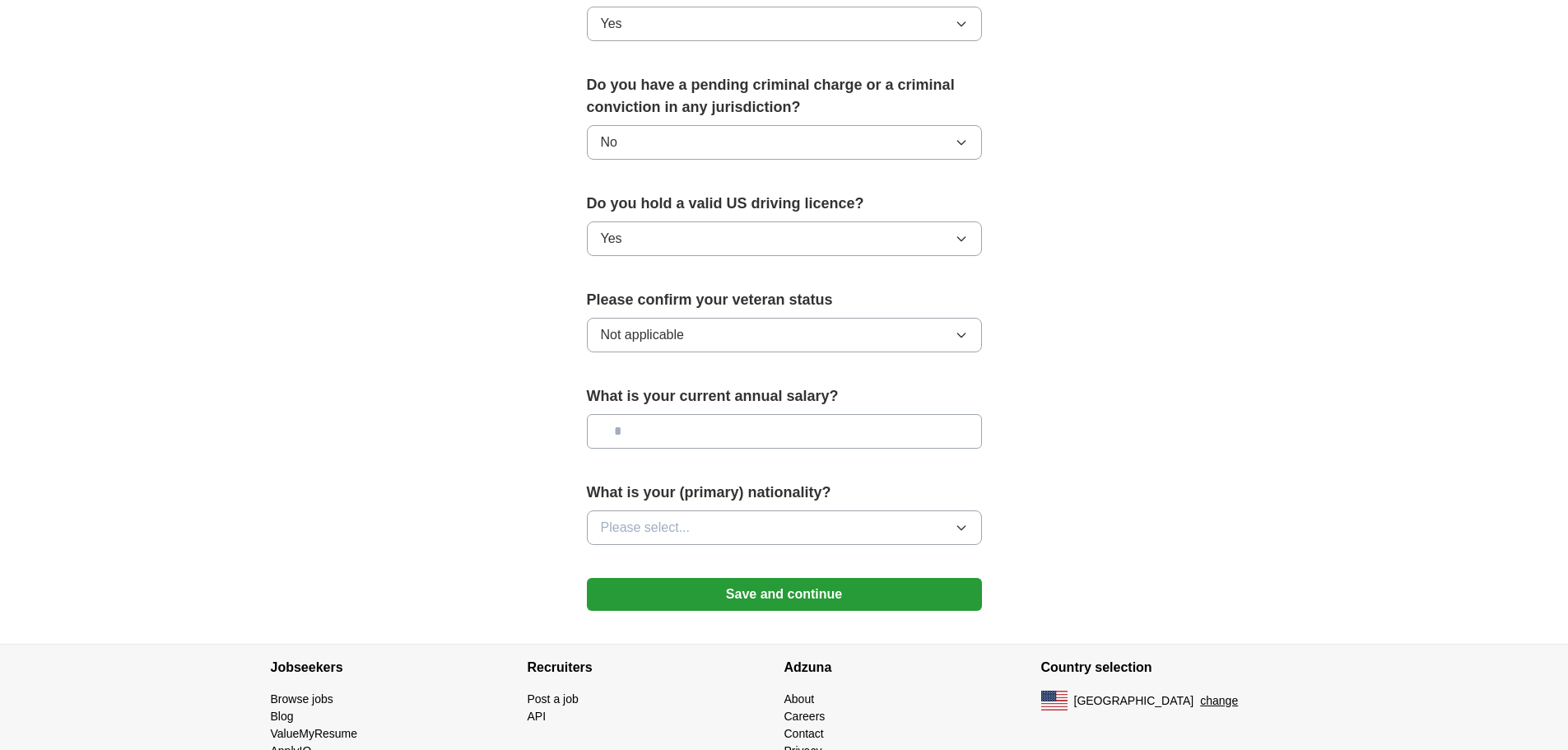
click at [721, 414] on input "text" at bounding box center [784, 431] width 395 height 34
type input "*******"
click at [730, 512] on button "Please select..." at bounding box center [784, 527] width 395 height 34
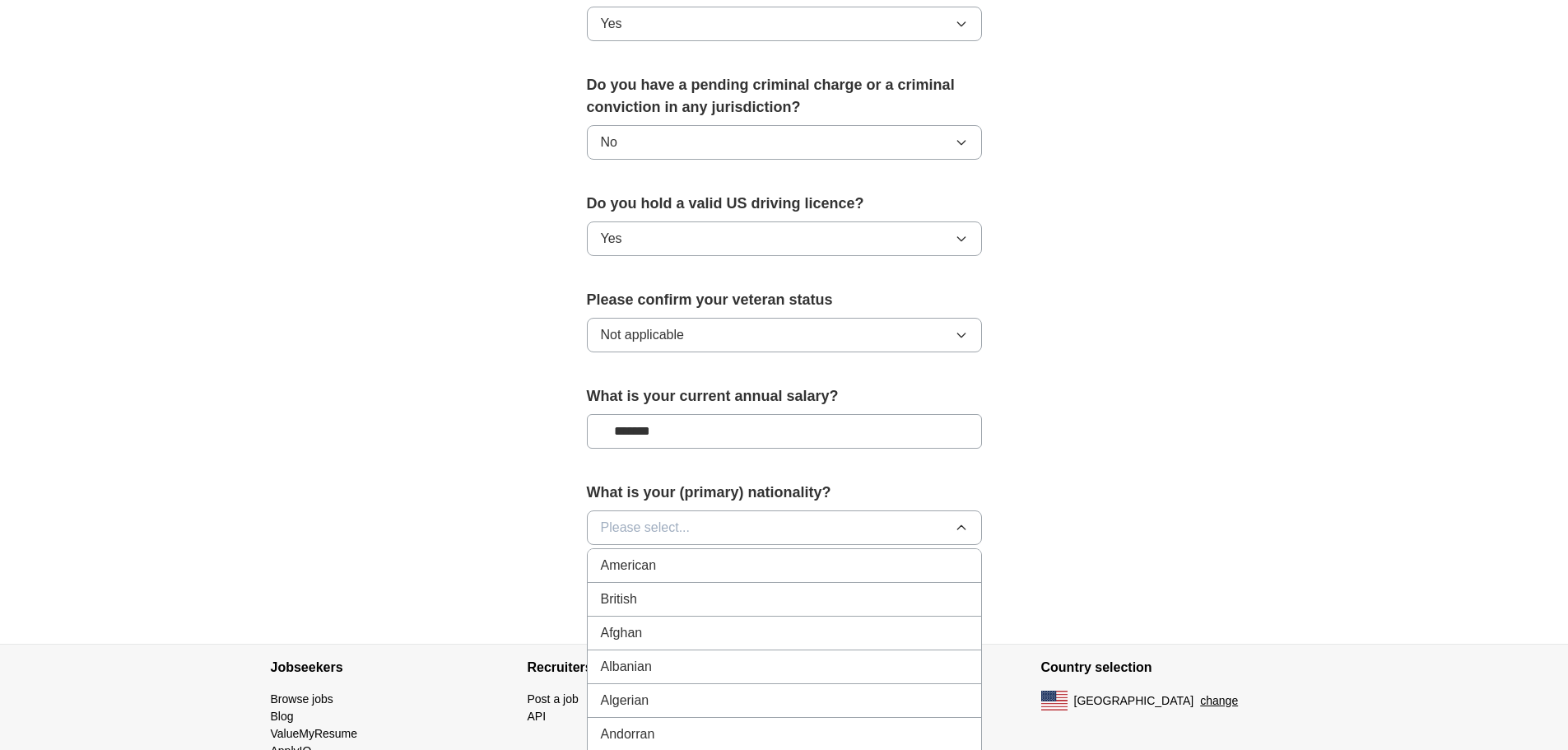
click at [694, 556] on div "American" at bounding box center [784, 566] width 367 height 20
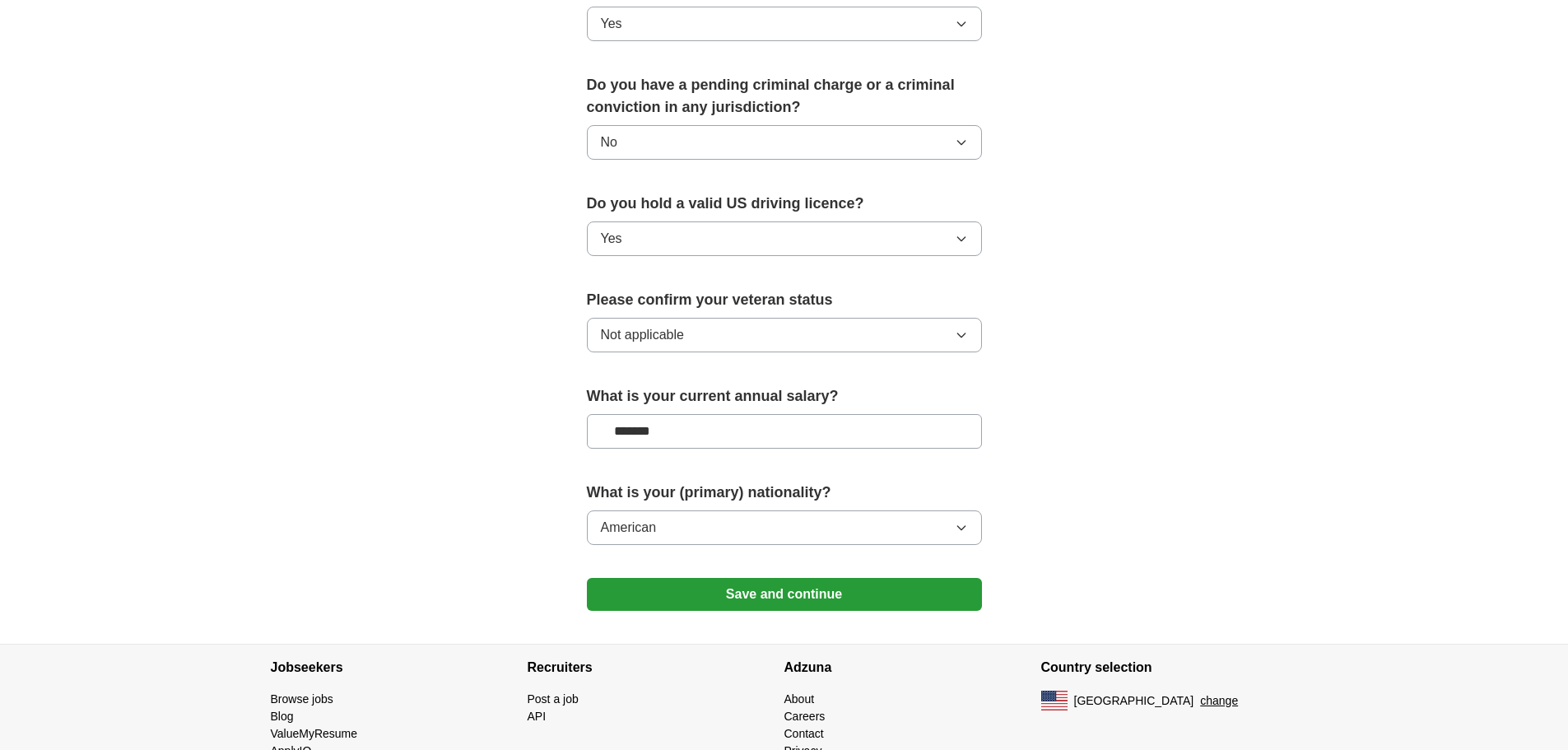
click at [836, 577] on button "Save and continue" at bounding box center [784, 594] width 395 height 33
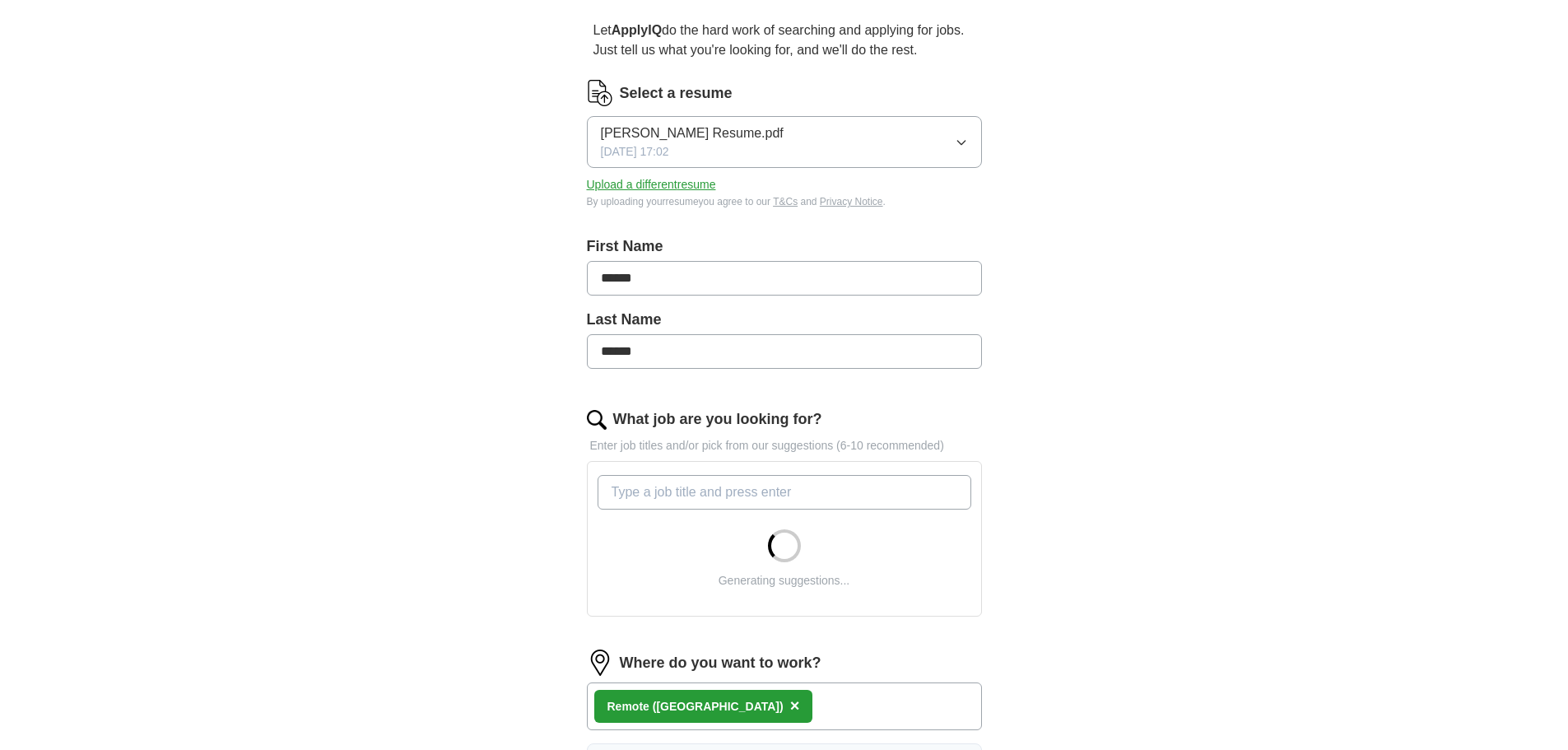
scroll to position [165, 0]
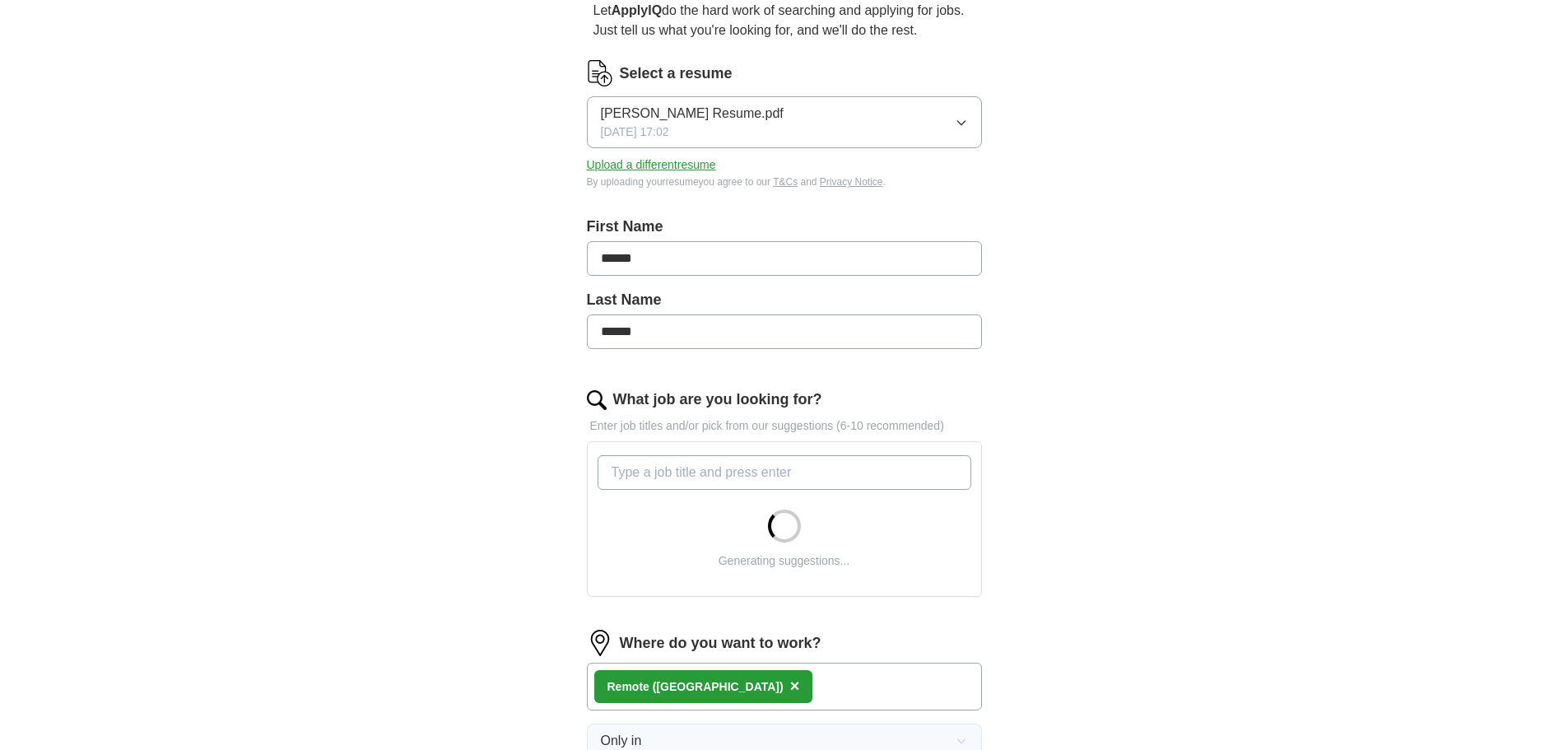
click at [678, 474] on input "What job are you looking for?" at bounding box center [784, 472] width 373 height 34
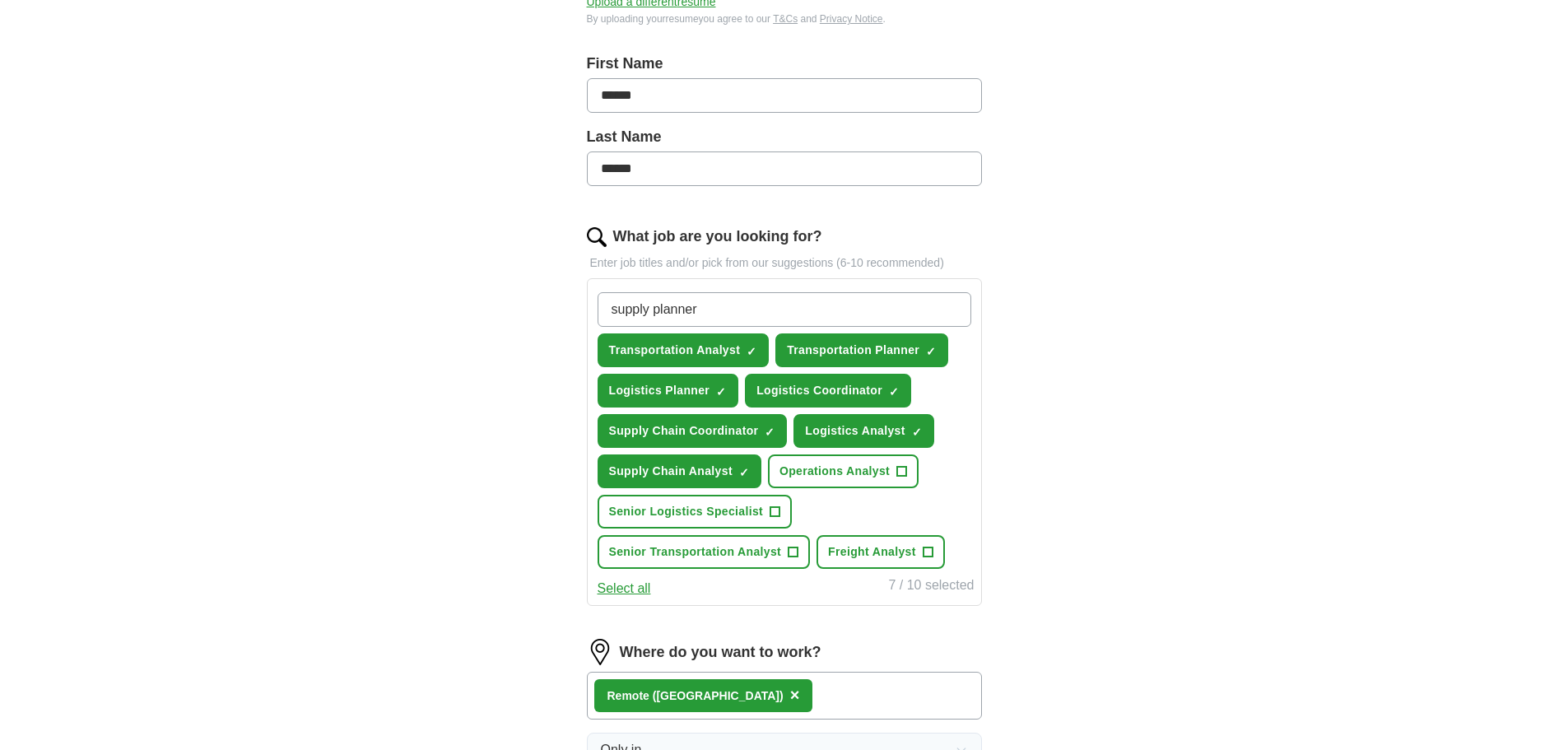
scroll to position [329, 0]
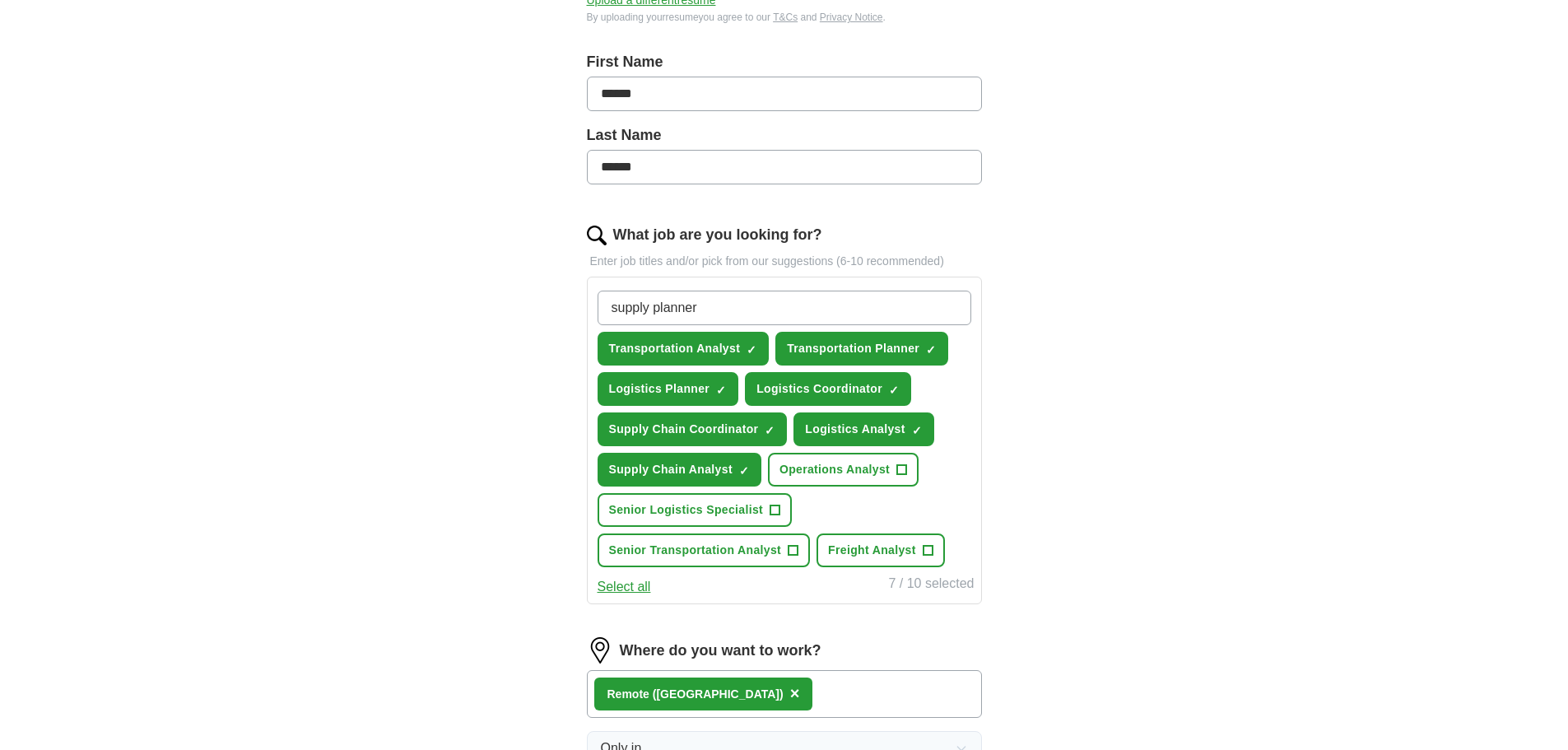
click at [715, 309] on input "supply planner" at bounding box center [784, 308] width 373 height 34
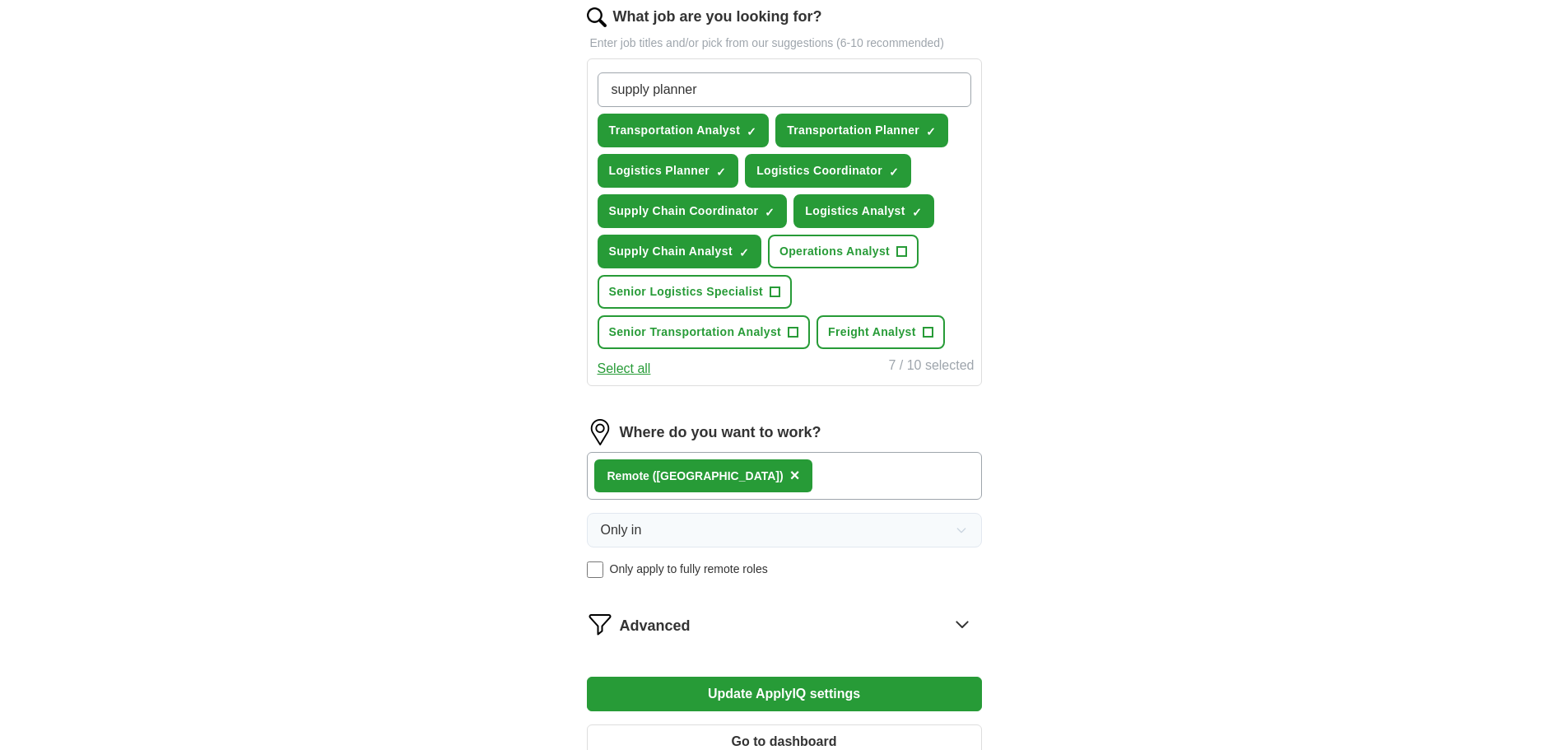
scroll to position [741, 0]
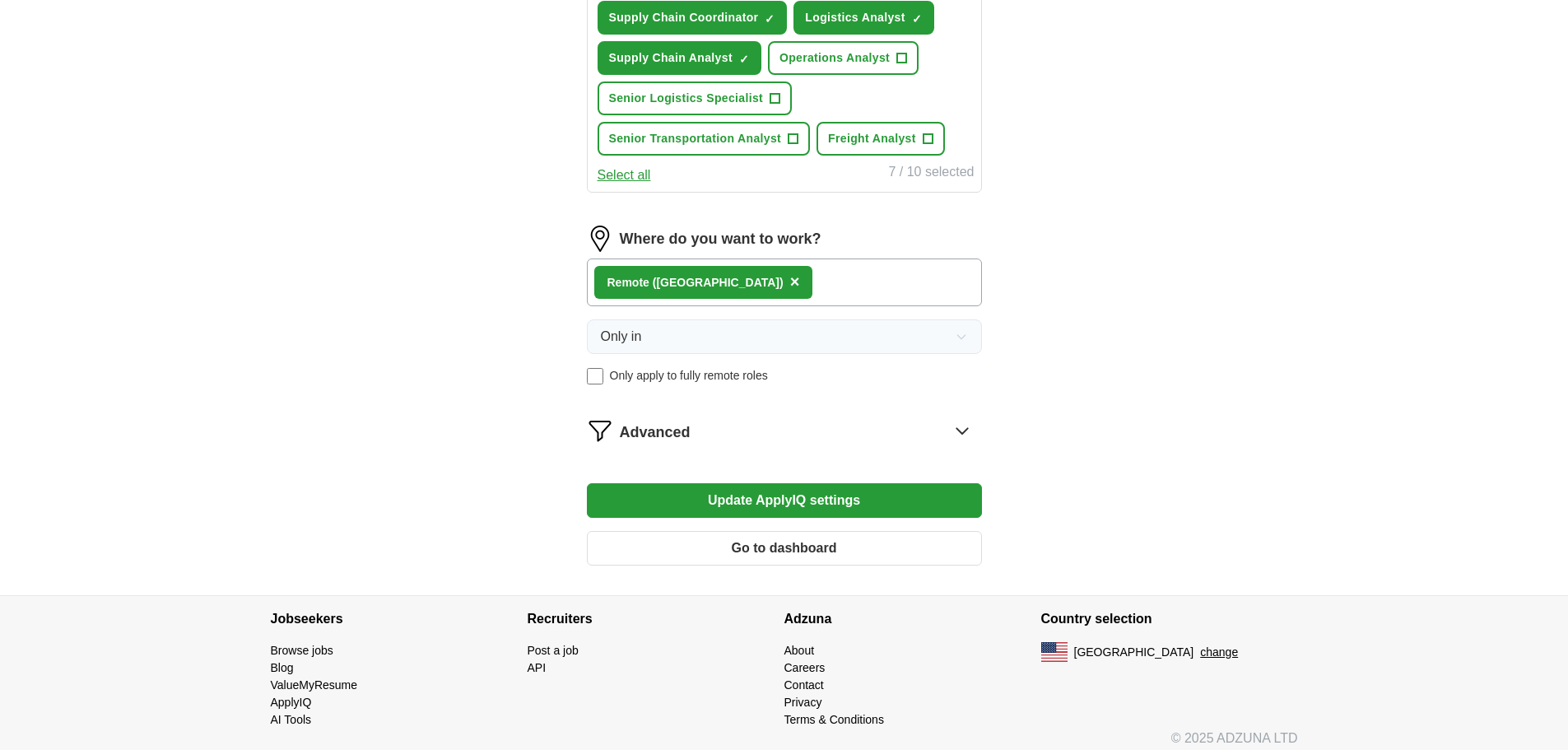
type input "supply planner"
click at [785, 554] on button "Go to dashboard" at bounding box center [784, 548] width 395 height 34
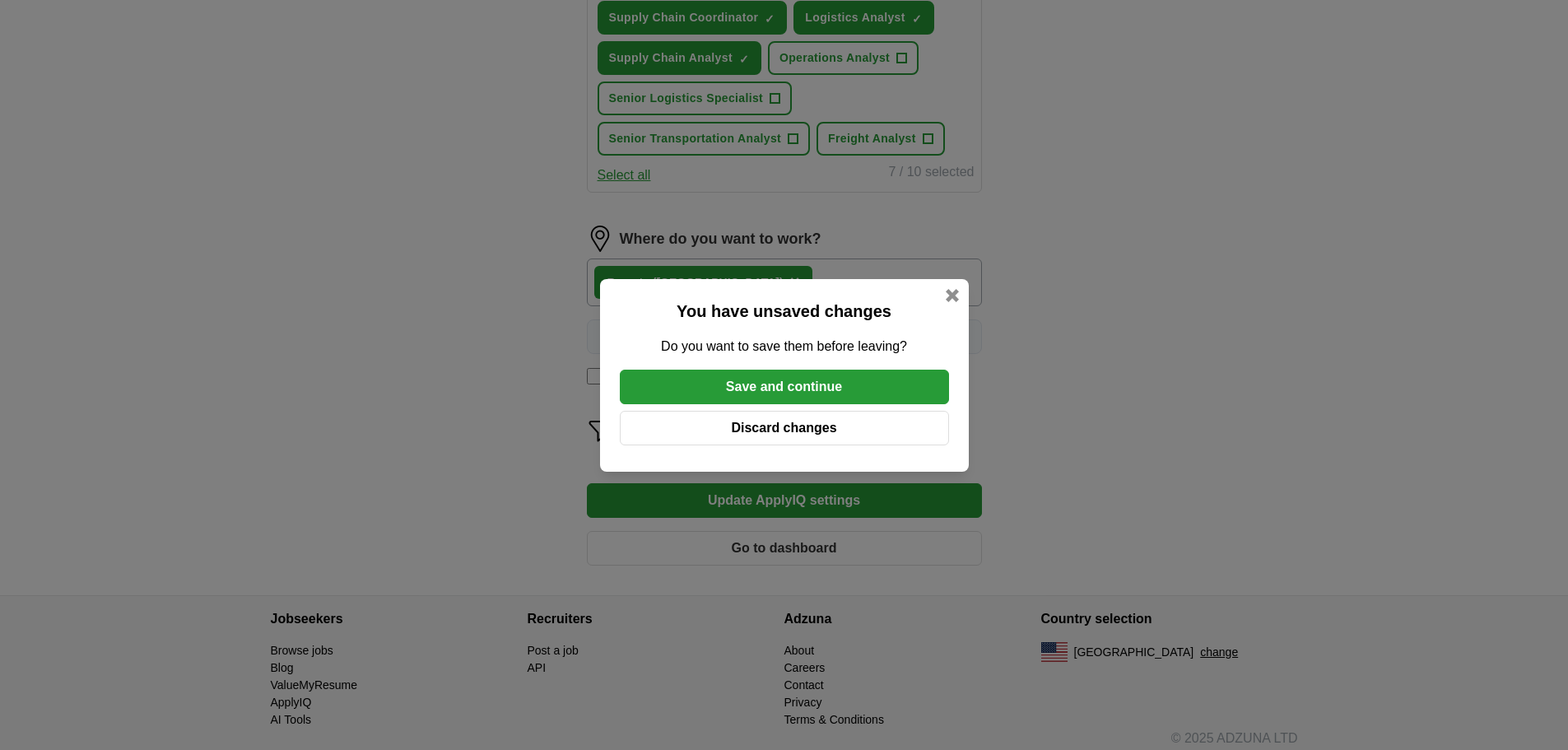
click at [788, 429] on button "Discard changes" at bounding box center [784, 428] width 329 height 34
